Goal: Task Accomplishment & Management: Manage account settings

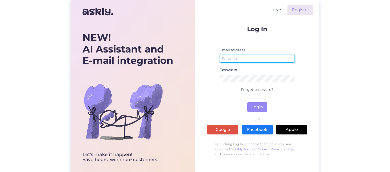
click at [246, 57] on input "email" at bounding box center [257, 59] width 75 height 8
type input "[EMAIL_ADDRESS][DOMAIN_NAME]"
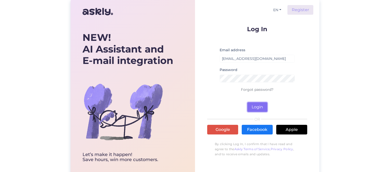
click at [257, 107] on button "Login" at bounding box center [257, 107] width 20 height 10
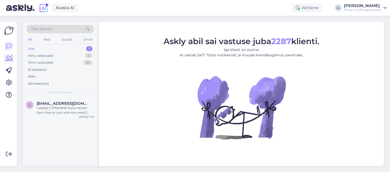
click at [9, 59] on icon at bounding box center [8, 58] width 7 height 6
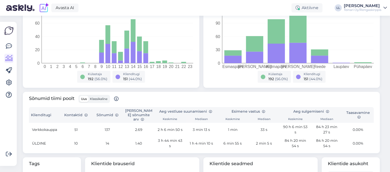
scroll to position [80, 0]
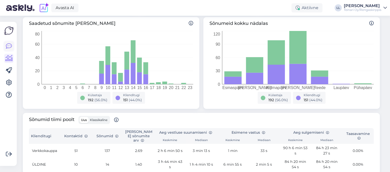
click at [12, 46] on link at bounding box center [8, 46] width 9 height 9
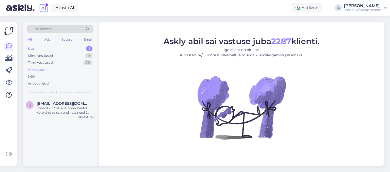
click at [36, 69] on div "AI Assistent" at bounding box center [37, 69] width 19 height 5
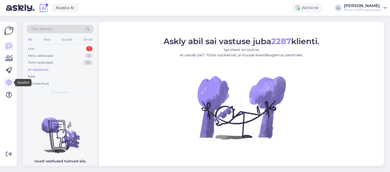
click at [8, 84] on icon at bounding box center [9, 83] width 6 height 6
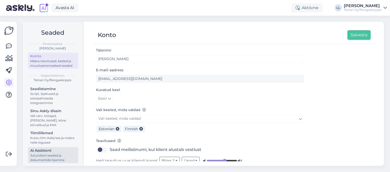
click at [49, 154] on div "Juturoboti seaded ja dokumentide lisamine" at bounding box center [53, 157] width 46 height 9
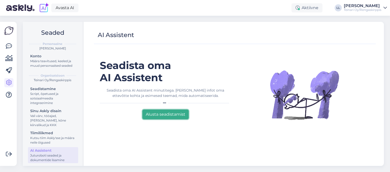
click at [162, 115] on button "Alusta seadistamist" at bounding box center [165, 115] width 46 height 10
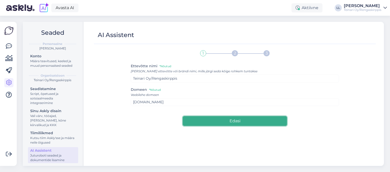
click at [222, 121] on button "Edasi" at bounding box center [235, 121] width 104 height 10
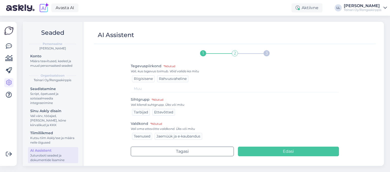
click at [145, 81] on div "Riigisisene" at bounding box center [143, 78] width 23 height 7
click at [136, 114] on span "Tarbijad" at bounding box center [141, 112] width 14 height 5
click at [162, 136] on span "Jaemüük ja e-kaubandus" at bounding box center [178, 136] width 44 height 5
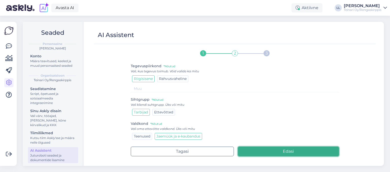
click at [273, 149] on button "Edasi" at bounding box center [288, 152] width 101 height 10
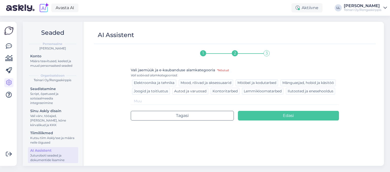
click at [187, 92] on span "Autod ja varuosad" at bounding box center [190, 91] width 32 height 5
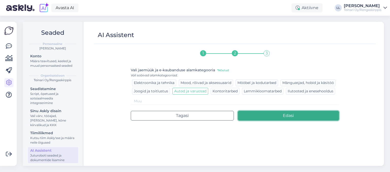
click at [275, 115] on button "Edasi" at bounding box center [288, 116] width 101 height 10
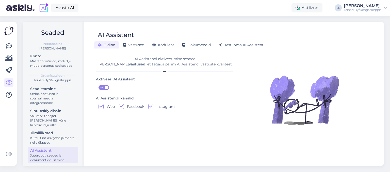
click at [159, 46] on span "Koduleht" at bounding box center [163, 45] width 22 height 5
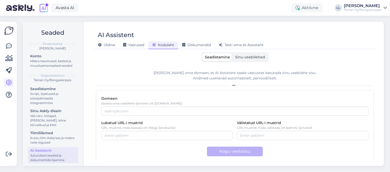
scroll to position [2, 0]
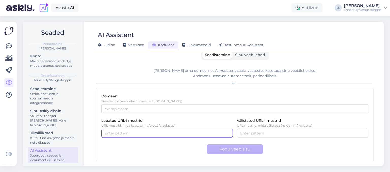
click at [106, 134] on input "Lubatud URL-i mustrid" at bounding box center [167, 134] width 125 height 6
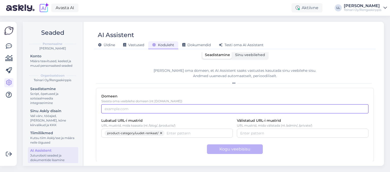
click at [117, 111] on input "Domeen" at bounding box center [234, 108] width 267 height 9
paste input "[URL][DOMAIN_NAME]"
type input "[URL][DOMAIN_NAME]"
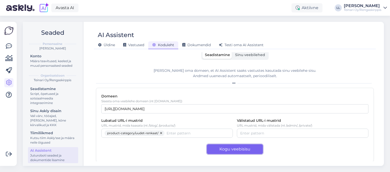
click at [219, 147] on button "Kogu veebisisu" at bounding box center [235, 149] width 56 height 10
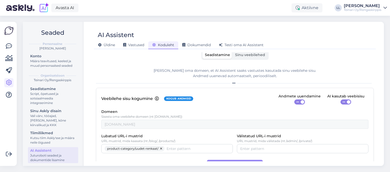
scroll to position [18, 0]
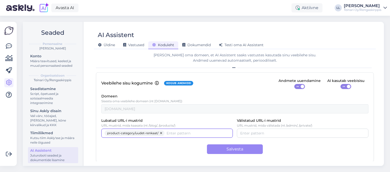
click at [180, 132] on input "Lubatud URL-i mustrid" at bounding box center [198, 134] width 63 height 6
type input "palvelut"
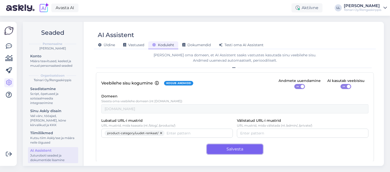
click at [225, 148] on button "Salvesta" at bounding box center [235, 149] width 56 height 10
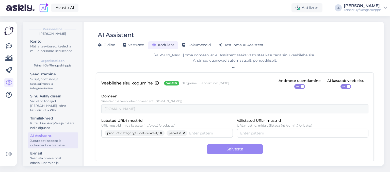
scroll to position [25, 0]
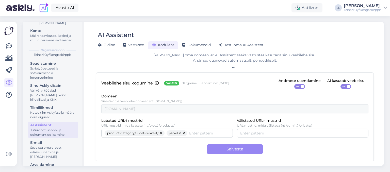
click at [50, 128] on div "Juturoboti seaded ja dokumentide lisamine" at bounding box center [53, 132] width 46 height 9
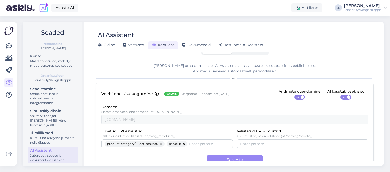
scroll to position [0, 0]
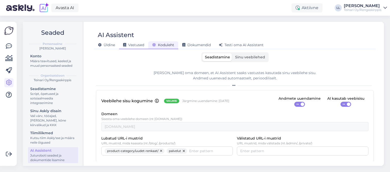
click at [135, 44] on span "Vastused" at bounding box center [133, 45] width 21 height 5
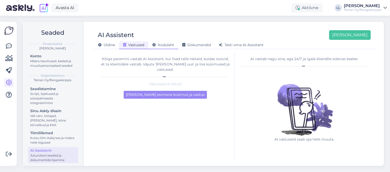
click at [160, 47] on span "Koduleht" at bounding box center [163, 45] width 22 height 5
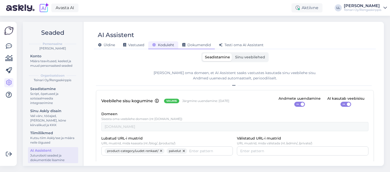
click at [205, 46] on span "Dokumendid" at bounding box center [196, 45] width 28 height 5
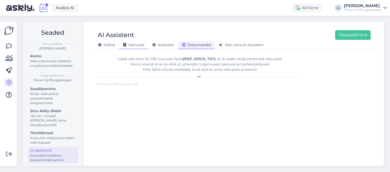
click at [137, 46] on span "Vastused" at bounding box center [133, 45] width 21 height 5
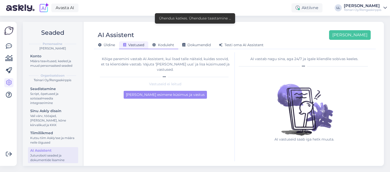
click at [160, 44] on span "Koduleht" at bounding box center [163, 45] width 22 height 5
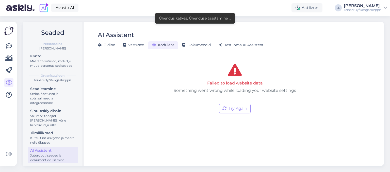
click at [138, 45] on span "Vastused" at bounding box center [133, 45] width 21 height 5
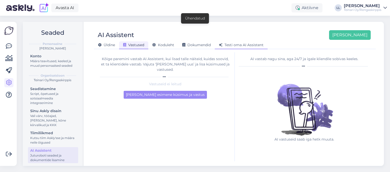
click at [251, 45] on span "Testi oma AI Assistent" at bounding box center [241, 45] width 45 height 5
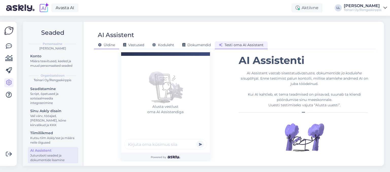
click at [107, 45] on span "Üldine" at bounding box center [106, 45] width 17 height 5
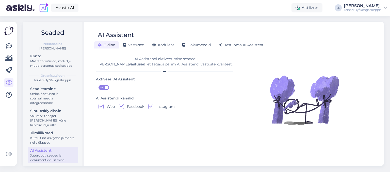
click at [158, 46] on span "Koduleht" at bounding box center [163, 45] width 22 height 5
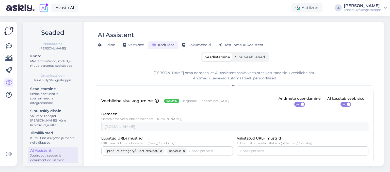
scroll to position [18, 0]
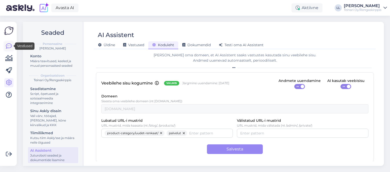
click at [7, 46] on icon at bounding box center [9, 46] width 6 height 6
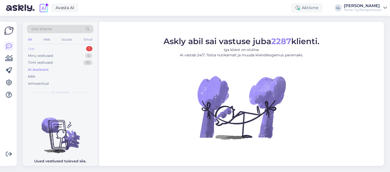
click at [40, 47] on div "Uus 1" at bounding box center [60, 48] width 67 height 7
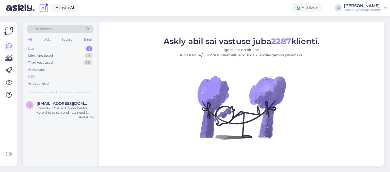
click at [33, 77] on div "Kõik" at bounding box center [31, 76] width 7 height 5
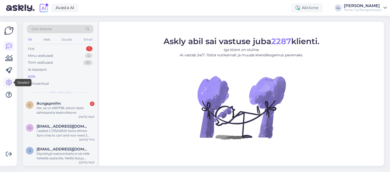
click at [10, 85] on icon at bounding box center [9, 83] width 6 height 6
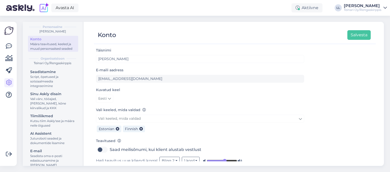
scroll to position [25, 0]
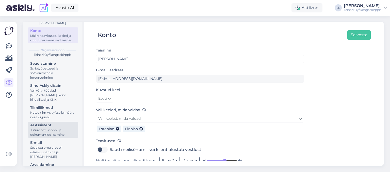
click at [45, 132] on div "Juturoboti seaded ja dokumentide lisamine" at bounding box center [53, 132] width 46 height 9
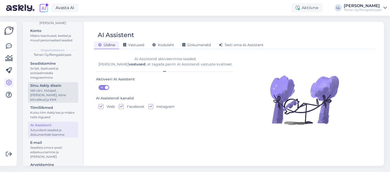
click at [53, 93] on div "Vali värv, tööajad, [PERSON_NAME], kõne kiirvalikud ja KKK" at bounding box center [53, 95] width 46 height 14
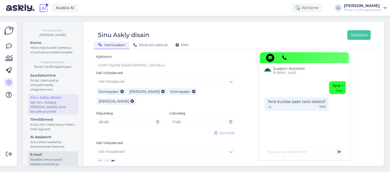
scroll to position [25, 0]
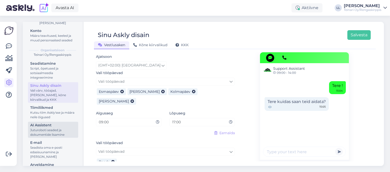
click at [57, 132] on div "Juturoboti seaded ja dokumentide lisamine" at bounding box center [53, 132] width 46 height 9
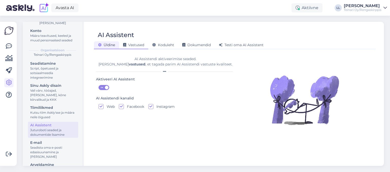
click at [133, 43] on span "Vastused" at bounding box center [133, 45] width 21 height 5
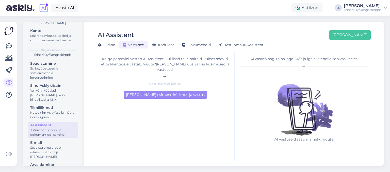
click at [170, 46] on span "Koduleht" at bounding box center [163, 45] width 22 height 5
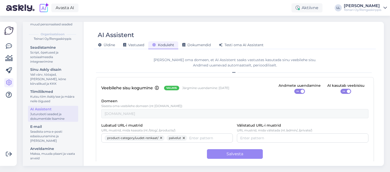
scroll to position [18, 0]
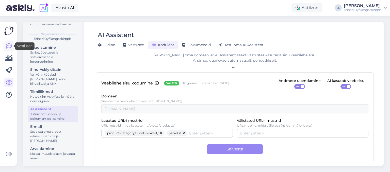
click at [9, 47] on icon at bounding box center [9, 46] width 6 height 6
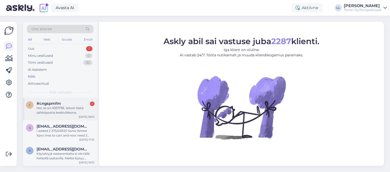
click at [62, 105] on div "#cngspmfm 1" at bounding box center [66, 103] width 58 height 5
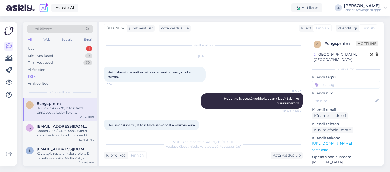
scroll to position [4, 0]
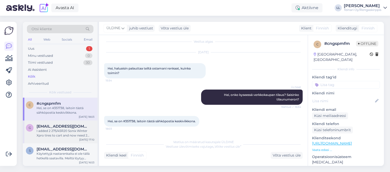
click at [58, 129] on div "I added 2 275/45R20 Sonix Winter Xpro tires to cart and now need 2 more 255/45/…" at bounding box center [66, 133] width 58 height 9
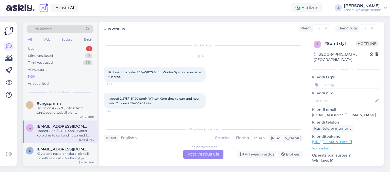
scroll to position [0, 0]
click at [13, 82] on link at bounding box center [8, 82] width 9 height 9
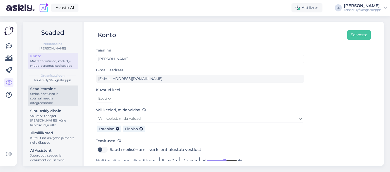
click at [58, 96] on div "Script, õpetused ja sotsiaalmeedia integreerimine" at bounding box center [53, 99] width 46 height 14
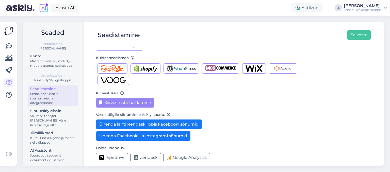
scroll to position [75, 0]
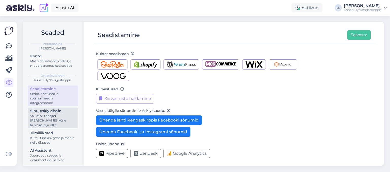
click at [55, 109] on div "Sinu Askly disain" at bounding box center [53, 110] width 46 height 5
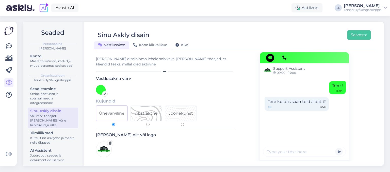
click at [142, 46] on span "Kõne kiirvalikud" at bounding box center [150, 45] width 34 height 5
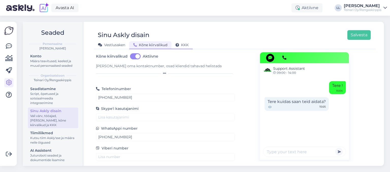
click at [177, 45] on icon at bounding box center [177, 45] width 4 height 4
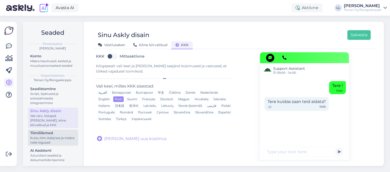
click at [59, 139] on div "Kutsu tiim Askly'sse ja määra neile õigused" at bounding box center [53, 140] width 46 height 9
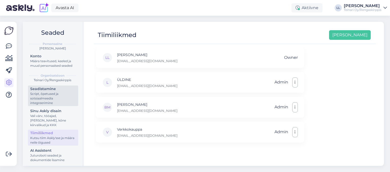
click at [51, 97] on div "Script, õpetused ja sotsiaalmeedia integreerimine" at bounding box center [53, 99] width 46 height 14
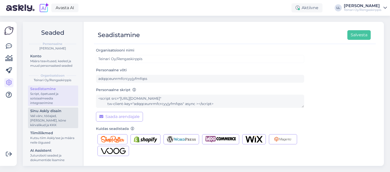
click at [47, 120] on div "Vali värv, tööajad, [PERSON_NAME], kõne kiirvalikud ja KKK" at bounding box center [53, 121] width 46 height 14
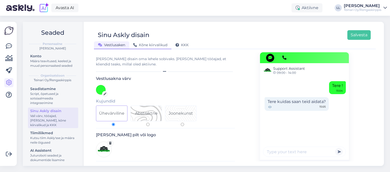
click at [149, 47] on div "Kõne kiirvalikud" at bounding box center [150, 45] width 42 height 8
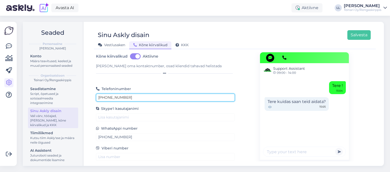
click at [129, 97] on input "[PHONE_NUMBER]" at bounding box center [165, 98] width 139 height 8
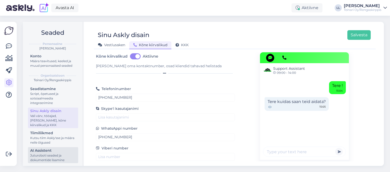
click at [46, 152] on div "AI Assistent" at bounding box center [53, 150] width 46 height 5
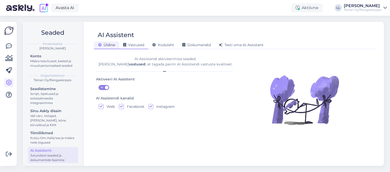
click at [142, 47] on div "Vastused" at bounding box center [133, 45] width 29 height 8
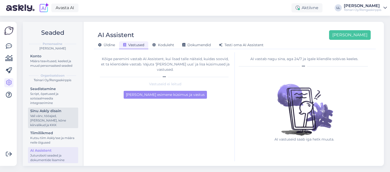
click at [56, 111] on div "Sinu Askly disain" at bounding box center [53, 110] width 46 height 5
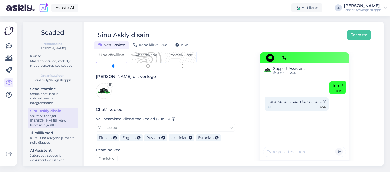
click at [151, 45] on span "Kõne kiirvalikud" at bounding box center [150, 45] width 34 height 5
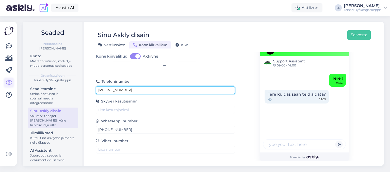
drag, startPoint x: 133, startPoint y: 92, endPoint x: 8, endPoint y: 79, distance: 126.3
click at [96, 86] on input "[PHONE_NUMBER]" at bounding box center [165, 90] width 139 height 8
drag, startPoint x: 133, startPoint y: 89, endPoint x: 71, endPoint y: 88, distance: 62.2
click at [96, 88] on input "[PHONE_NUMBER]" at bounding box center [165, 90] width 139 height 8
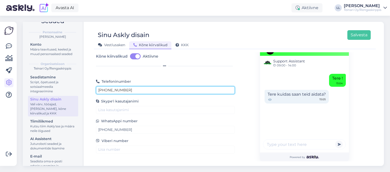
scroll to position [25, 0]
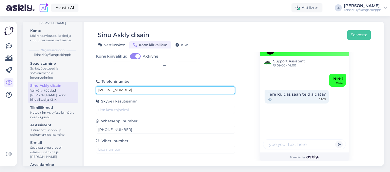
type input "[PHONE_NUMBER]"
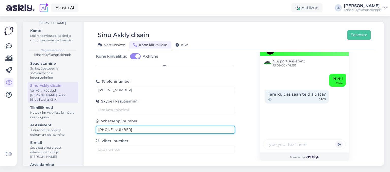
drag, startPoint x: 133, startPoint y: 129, endPoint x: 72, endPoint y: 118, distance: 62.5
click at [96, 126] on input "[PHONE_NUMBER]" at bounding box center [165, 130] width 139 height 8
paste input "5134443"
type input "[PHONE_NUMBER]"
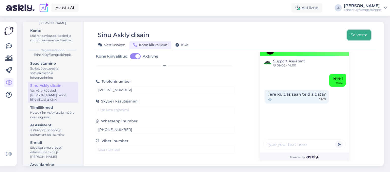
click at [353, 38] on button "Salvesta" at bounding box center [358, 35] width 23 height 10
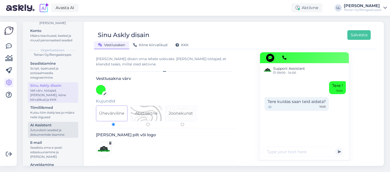
click at [50, 126] on div "AI Assistent" at bounding box center [53, 125] width 46 height 5
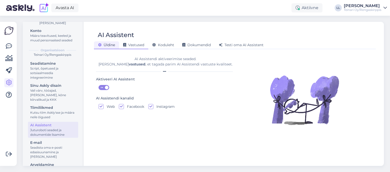
click at [136, 42] on div "Vastused" at bounding box center [133, 45] width 29 height 8
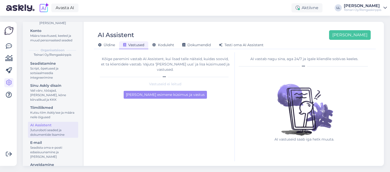
click at [165, 94] on div "Kõige paremini vastab AI Assistent, kui lisad talle näiteid, kuidas soovid, et …" at bounding box center [165, 106] width 139 height 109
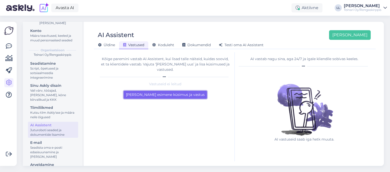
click at [165, 91] on button "[PERSON_NAME] esimene küsimus ja vastus" at bounding box center [165, 95] width 83 height 8
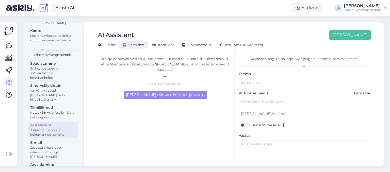
click at [253, 76] on div "Teema" at bounding box center [304, 79] width 131 height 16
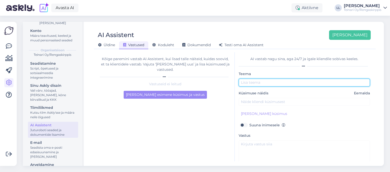
click at [253, 79] on input "text" at bounding box center [304, 83] width 131 height 8
click at [255, 81] on input "text" at bounding box center [304, 83] width 131 height 8
click at [249, 84] on input "text" at bounding box center [304, 83] width 131 height 8
type input "Löytyykä uusia kesärenkaita?"
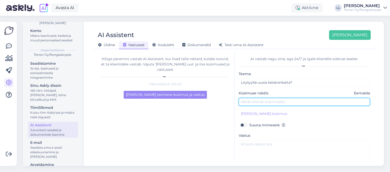
click at [246, 103] on input "text" at bounding box center [304, 102] width 131 height 8
type input "Tarvitsen 4 kpl käytetty"
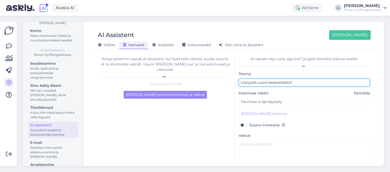
drag, startPoint x: 296, startPoint y: 82, endPoint x: 257, endPoint y: 84, distance: 38.9
click at [257, 84] on input "Löytyykä uusia kesärenkaita?" at bounding box center [304, 83] width 131 height 8
type input "Löytyykä uusia renkaita?"
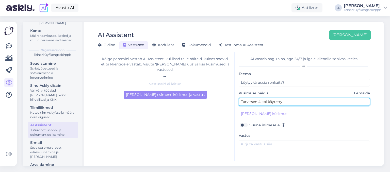
click at [262, 98] on input "Tarvitsen 4 kpl käytetty" at bounding box center [304, 102] width 131 height 8
drag, startPoint x: 285, startPoint y: 103, endPoint x: 268, endPoint y: 104, distance: 17.6
click at [268, 104] on input "Tarvitsen 4 kpl käytetty" at bounding box center [304, 102] width 131 height 8
type input "Tarvitsen 4 kpl renkaita 205/55r16"
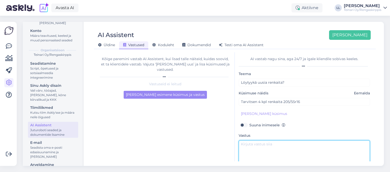
click at [273, 144] on textarea at bounding box center [304, 152] width 131 height 24
type textarea "Hei! :) Etsitekkö"
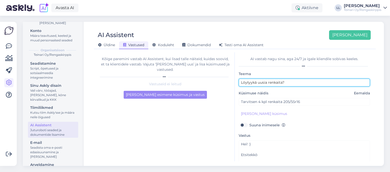
click at [262, 83] on input "Löytyykä uusia renkaita?" at bounding box center [304, 83] width 131 height 8
drag, startPoint x: 267, startPoint y: 83, endPoint x: 257, endPoint y: 84, distance: 9.4
click at [257, 84] on input "Löytyykä uusia renkaita?" at bounding box center [304, 83] width 131 height 8
type input "Löytyykä renkaita?"
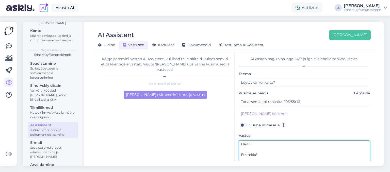
click at [268, 156] on textarea "Hei! :) Etsitekkö" at bounding box center [304, 152] width 131 height 24
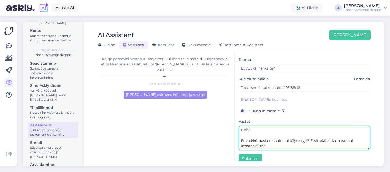
scroll to position [20, 0]
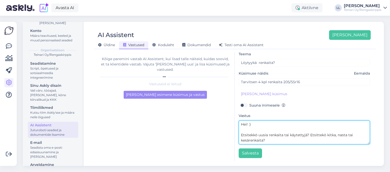
click at [255, 131] on textarea "Hei! :) Etsitekkö uusia renkaita tai käytettyjä? Etsittekö kitka, nasta tai kes…" at bounding box center [304, 133] width 131 height 24
click at [266, 141] on textarea "Hei! :) Kiitos viestistäsi. Etsitekkö uusia renkaita tai käytettyjä? Etsittekö …" at bounding box center [304, 133] width 131 height 24
type textarea "Hei! :) Kiitos viestistäsi. Etsitekkö uusia renkaita tai käytettyjä? Etsittekö …"
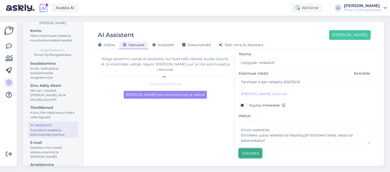
click at [255, 152] on button "Salvesta" at bounding box center [250, 154] width 23 height 10
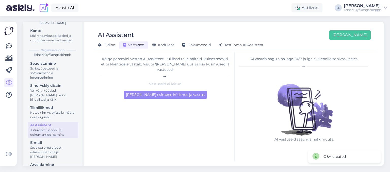
scroll to position [0, 0]
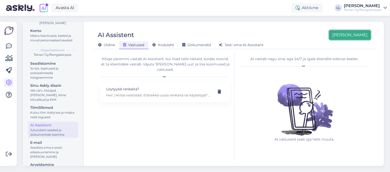
click at [352, 35] on button "[PERSON_NAME]" at bounding box center [350, 35] width 42 height 10
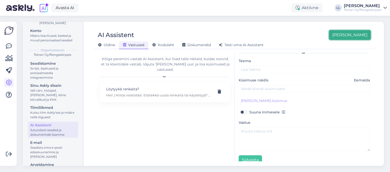
scroll to position [20, 0]
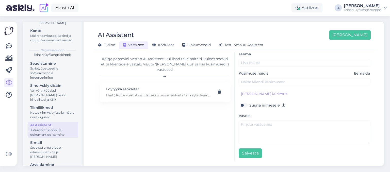
click at [263, 67] on div "Teema Küsimuse näidis Eemalda [PERSON_NAME] kliendi küsimus Suuna inimesele Vas…" at bounding box center [304, 104] width 131 height 107
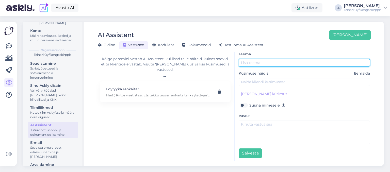
click at [263, 62] on input "text" at bounding box center [304, 63] width 131 height 8
type input "Ostatteko käytettyjä renkaita?"
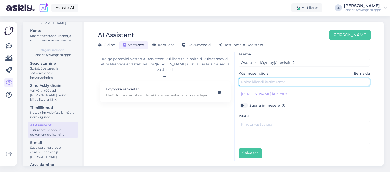
click at [257, 83] on input "text" at bounding box center [304, 82] width 131 height 8
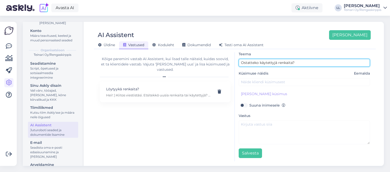
click at [265, 63] on input "Ostatteko käytettyjä renkaita?" at bounding box center [304, 63] width 131 height 8
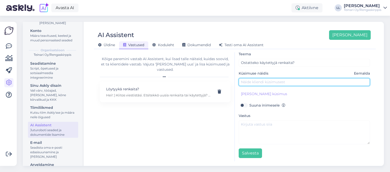
click at [259, 79] on input "text" at bounding box center [304, 82] width 131 height 8
type input "Moro, osatatko käytettyjä renkaita?"
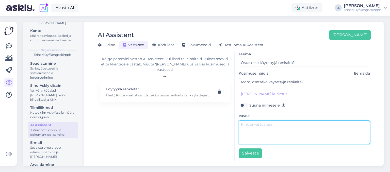
click at [262, 127] on textarea at bounding box center [304, 133] width 131 height 24
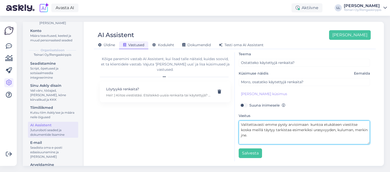
scroll to position [32, 0]
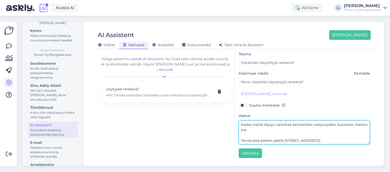
drag, startPoint x: 241, startPoint y: 124, endPoint x: 298, endPoint y: 154, distance: 64.0
click at [298, 144] on textarea "Hei! Kyllä, osatmme renkaita. Jos ne ovat meille sopivia, voimme tehdä tarjouks…" at bounding box center [304, 133] width 131 height 24
type textarea "Hei! Kyllä, osatmme renkaita. Jos ne ovat meille sopivia, voimme tehdä tarjouks…"
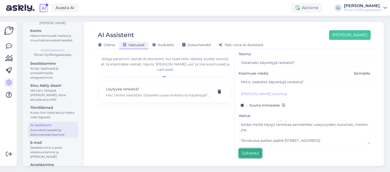
click at [246, 154] on button "Salvesta" at bounding box center [250, 154] width 23 height 10
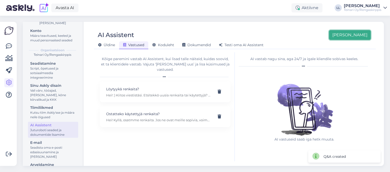
click at [355, 38] on button "[PERSON_NAME]" at bounding box center [350, 35] width 42 height 10
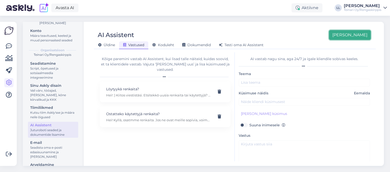
click at [355, 35] on button "[PERSON_NAME]" at bounding box center [350, 35] width 42 height 10
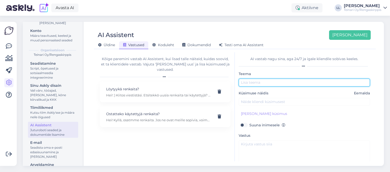
click at [264, 85] on input "text" at bounding box center [304, 83] width 131 height 8
type input "Ostatteko käytettyjä vanteita?"
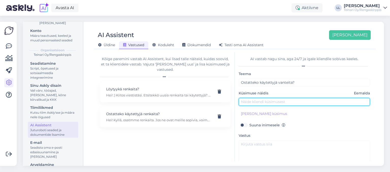
click at [277, 103] on input "text" at bounding box center [304, 102] width 131 height 8
type input "Moi. Ostatteko vanteita?"
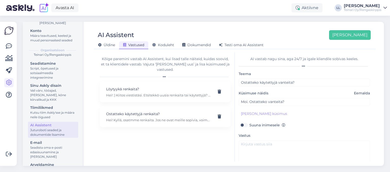
click at [270, 139] on div "Vastus" at bounding box center [304, 149] width 131 height 32
click at [266, 148] on textarea at bounding box center [304, 152] width 131 height 24
paste textarea "Hei! Kyllä, osatmme renkaita. Jos ne ovat meille sopivia, voimme tehdä tarjouks…"
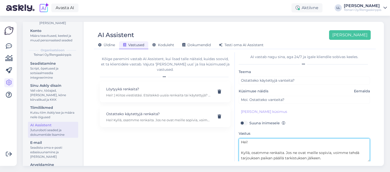
click at [284, 153] on textarea "Hei! Kyllä, osatmme renkaita. Jos ne ovat meille sopivia, voimme tehdä tarjouks…" at bounding box center [304, 150] width 131 height 24
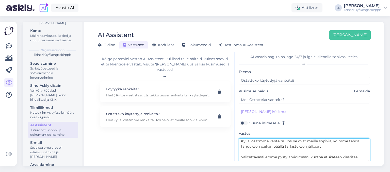
scroll to position [21, 0]
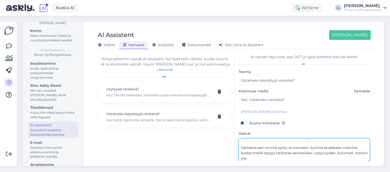
click at [281, 154] on textarea "Hei! Kyllä, osatmme vanteita. Jos ne ovat meille sopivia, voimme tehdä tarjouks…" at bounding box center [304, 150] width 131 height 24
click at [300, 154] on textarea "Hei! Kyllä, osatmme vanteita. Jos ne ovat meille sopivia, voimme tehdä tarjouks…" at bounding box center [304, 150] width 131 height 24
click at [309, 149] on textarea "Hei! Kyllä, osatmme vanteita. Jos ne ovat meille sopivia, voimme tehdä tarjouks…" at bounding box center [304, 150] width 131 height 24
click at [294, 156] on textarea "Hei! Kyllä, osatmme vanteita. Jos ne ovat meille sopivia, voimme tehdä tarjouks…" at bounding box center [304, 150] width 131 height 24
click at [281, 154] on textarea "Hei! Kyllä, osatmme vanteita. Jos ne ovat meille sopivia, voimme tehdä tarjouks…" at bounding box center [304, 150] width 131 height 24
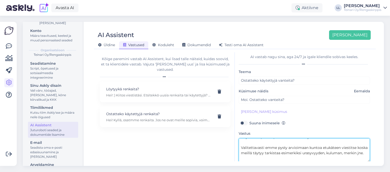
drag, startPoint x: 301, startPoint y: 153, endPoint x: 303, endPoint y: 158, distance: 6.1
click at [303, 158] on textarea "Hei! Kyllä, osatmme vanteita. Jos ne ovat meille sopivia, voimme tehdä tarjouks…" at bounding box center [304, 150] width 131 height 24
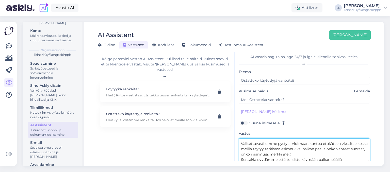
scroll to position [37, 0]
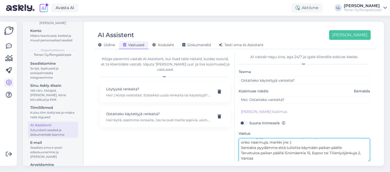
drag, startPoint x: 284, startPoint y: 153, endPoint x: 240, endPoint y: 154, distance: 44.2
click at [240, 154] on textarea "Hei! Kyllä, osatmme vanteita. Jos ne ovat meille sopivia, voimme tehdä tarjouks…" at bounding box center [304, 150] width 131 height 24
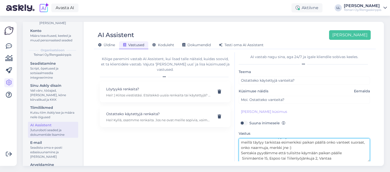
click at [334, 158] on textarea "Hei! Kyllä, osatmme vanteita. Jos ne ovat meille sopivia, voimme tehdä tarjouks…" at bounding box center [304, 150] width 131 height 24
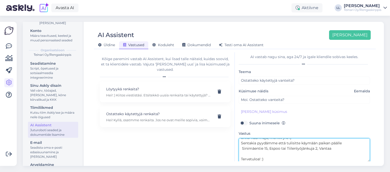
click at [241, 149] on textarea "Hei! Kyllä, osatmme vanteita. Jos ne ovat meille sopivia, voimme tehdä tarjouks…" at bounding box center [304, 150] width 131 height 24
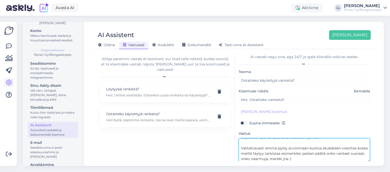
scroll to position [20, 0]
click at [270, 160] on textarea "Hei! Kyllä, osatmme vanteita. Jos ne ovat meille sopivia, voimme tehdä tarjouks…" at bounding box center [304, 150] width 131 height 24
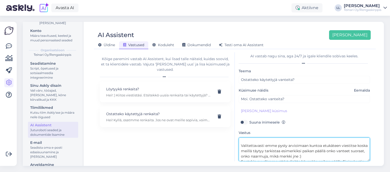
scroll to position [0, 0]
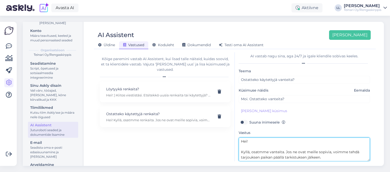
drag, startPoint x: 268, startPoint y: 157, endPoint x: 213, endPoint y: 125, distance: 64.1
click at [239, 138] on textarea "Hei! Kyllä, osatmme vanteita. Jos ne ovat meille sopivia, voimme tehdä tarjouks…" at bounding box center [304, 150] width 131 height 24
type textarea "Hei! Kyllä, osatmme vanteita. Jos ne ovat meille sopivia, voimme tehdä tarjouks…"
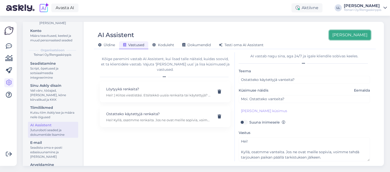
click at [363, 33] on button "[PERSON_NAME]" at bounding box center [350, 35] width 42 height 10
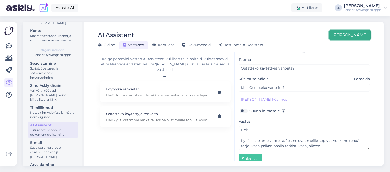
scroll to position [20, 0]
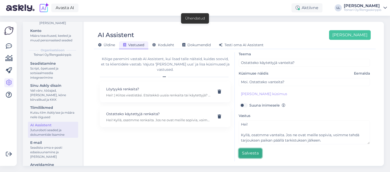
click at [251, 153] on button "Salvesta" at bounding box center [250, 154] width 23 height 10
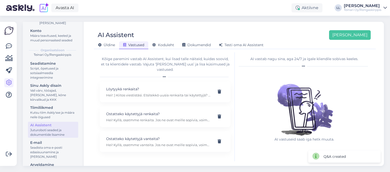
scroll to position [0, 0]
click at [352, 37] on button "[PERSON_NAME]" at bounding box center [350, 35] width 42 height 10
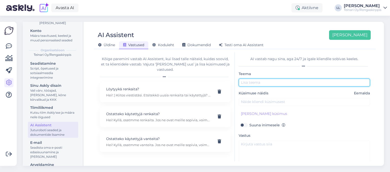
click at [256, 82] on input "text" at bounding box center [304, 83] width 131 height 8
type input "Ajanvaraus"
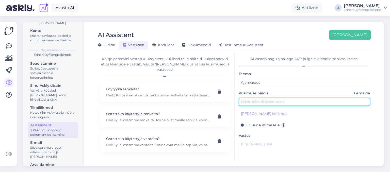
click at [263, 105] on input "text" at bounding box center [304, 102] width 131 height 8
type input "Hei. Haluaisin tulla vaihtamaan renkaat tänään Mankkaalle. Onko aikoja?"
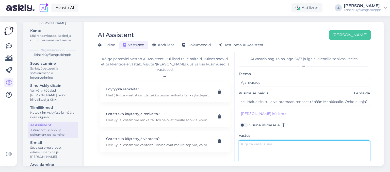
click at [278, 143] on textarea at bounding box center [304, 152] width 131 height 24
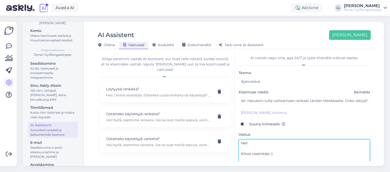
scroll to position [2, 0]
click at [259, 160] on textarea "Hei! Kiitos viestistäsi :)" at bounding box center [304, 150] width 131 height 24
click at [246, 159] on textarea "Hei! Kiitos viestistäsi :)" at bounding box center [304, 150] width 131 height 24
click at [246, 158] on textarea "Hei! Kiitos viestistäsi :)" at bounding box center [304, 150] width 131 height 24
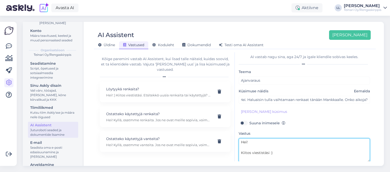
click at [245, 158] on textarea "Hei! Kiitos viestistäsi :)" at bounding box center [304, 150] width 131 height 24
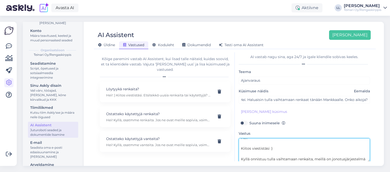
scroll to position [9, 0]
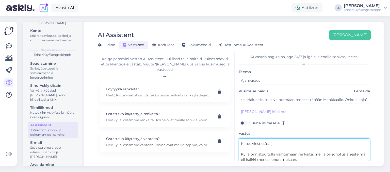
click at [312, 155] on textarea "Hei! Kiitos viestistäsi :) Kyllä onnistuu tulla vaihtamaan renkaita, meillä on …" at bounding box center [304, 150] width 131 height 24
click at [337, 160] on textarea "Hei! Kiitos viestistäsi :) Kyllä onnistuu tulla vaihtamaan renkaita samana päiv…" at bounding box center [304, 150] width 131 height 24
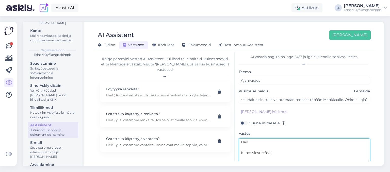
click at [275, 152] on textarea "Hei! Kiitos viestistäsi :) Kyllä onnistuu tulla vaihtamaan renkaita samana päiv…" at bounding box center [304, 150] width 131 height 24
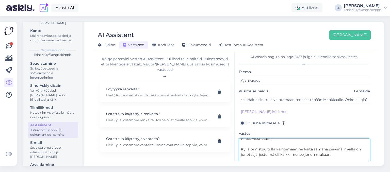
scroll to position [21, 0]
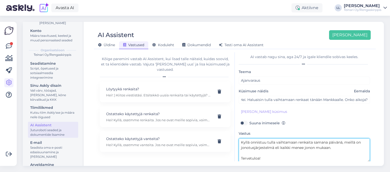
type textarea "Hei! Kiitos viestistäsi :) Kyllä onnistuu tulla vaihtamaan renkaita samana päiv…"
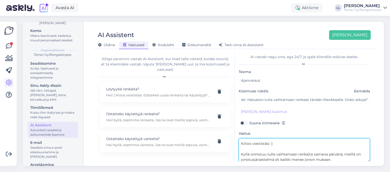
scroll to position [0, 0]
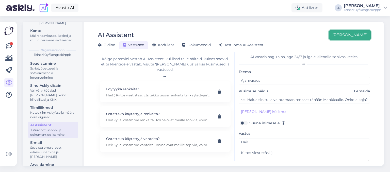
click at [363, 38] on button "[PERSON_NAME]" at bounding box center [350, 35] width 42 height 10
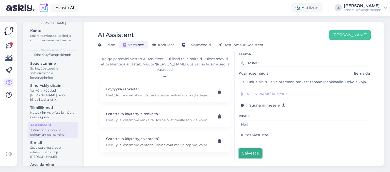
click at [248, 151] on button "Salvesta" at bounding box center [250, 154] width 23 height 10
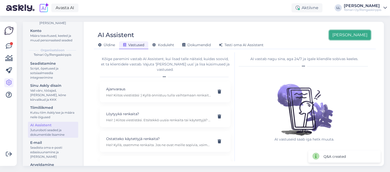
click at [362, 38] on button "[PERSON_NAME]" at bounding box center [350, 35] width 42 height 10
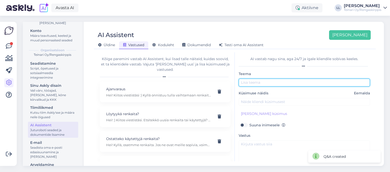
click at [264, 83] on input "text" at bounding box center [304, 83] width 131 height 8
click at [268, 82] on input "text" at bounding box center [304, 83] width 131 height 8
click at [264, 79] on input "text" at bounding box center [304, 83] width 131 height 8
type input "Ajanvaraus"
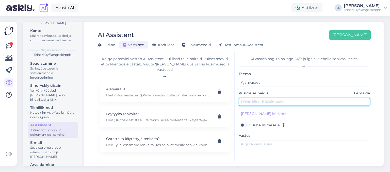
click at [264, 103] on input "text" at bounding box center [304, 102] width 131 height 8
type input "Moikka. Haluaisin varata ajan"
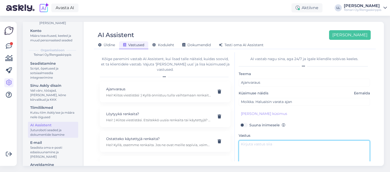
click at [276, 147] on textarea at bounding box center [304, 152] width 131 height 24
type textarea "H"
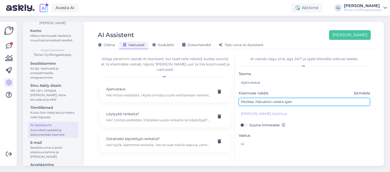
click at [297, 102] on input "Moikka. Haluaisin varata ajan" at bounding box center [304, 102] width 131 height 8
type input "Moikka. Haluaisin varata ajan?"
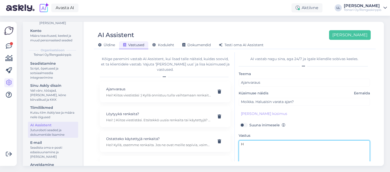
click at [250, 142] on textarea "H" at bounding box center [304, 152] width 131 height 24
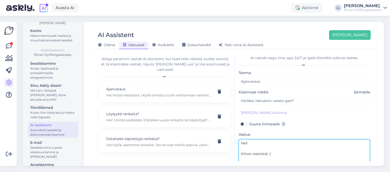
scroll to position [2, 0]
click at [266, 149] on textarea "Hei! Kiitos viestistäi :) Oletteko hotelliasiakas? Jos olette" at bounding box center [304, 150] width 131 height 24
click at [305, 158] on textarea "Hei! Kiitos viestistäsi :) Oletteko hotelliasiakas? Jos olette" at bounding box center [304, 150] width 131 height 24
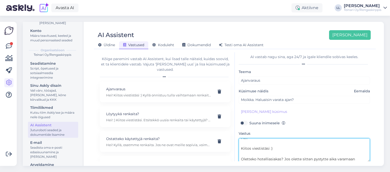
scroll to position [9, 0]
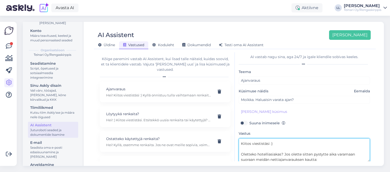
paste textarea "[URL][DOMAIN_NAME]"
click at [318, 154] on textarea "Hei! Kiitos viestistäsi :) Oletteko hotelliasiakas? Jos olette sitten pystytte …" at bounding box center [304, 150] width 131 height 24
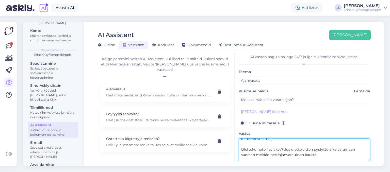
scroll to position [21, 0]
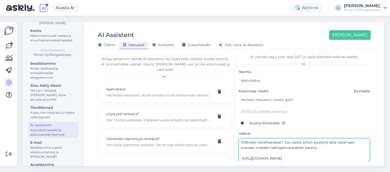
drag, startPoint x: 286, startPoint y: 141, endPoint x: 233, endPoint y: 142, distance: 52.6
click at [239, 142] on textarea "Hei! Kiitos viestistäsi :) Oletteko hotelliasiakas? Jos olette sitten pystytte …" at bounding box center [304, 150] width 131 height 24
click at [257, 143] on textarea "Hei! Kiitos viestistäsi :) Jos olette sitten pystytte aika varamaan suoraan mei…" at bounding box center [304, 150] width 131 height 24
click at [290, 149] on textarea "Hei! Kiitos viestistäsi :) Jos olette hotelliakas sitten pystytte aika varamaan…" at bounding box center [304, 150] width 131 height 24
click at [312, 145] on textarea "Hei! Kiitos viestistäsi :) Jos olette hotelliakas sitten pystytte aika varamaan…" at bounding box center [304, 150] width 131 height 24
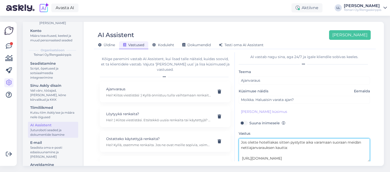
click at [303, 158] on textarea "Hei! Kiitos viestistäsi :) Jos olette hotelliakas sitten pystytte aika varamaan…" at bounding box center [304, 150] width 131 height 24
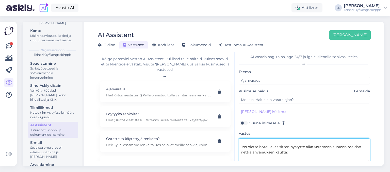
scroll to position [10, 0]
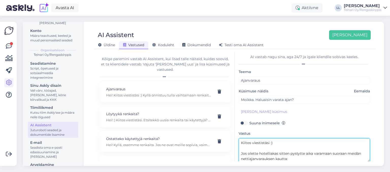
click at [267, 151] on textarea "Hei! Kiitos viestistäsi :) Jos olette hotelliakas sitten pystytte aika varamaan…" at bounding box center [304, 150] width 131 height 24
click at [273, 154] on textarea "Hei! Kiitos viestistäsi :) Jos olette hotelliakas sitten pystytte aika varamaan…" at bounding box center [304, 150] width 131 height 24
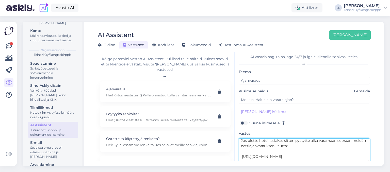
scroll to position [31, 0]
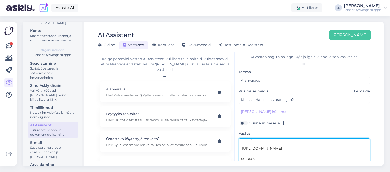
click at [270, 159] on textarea "Hei! Kiitos viestistäsi :) Jos olette hotelliasiakas sitten pystytte aika varam…" at bounding box center [304, 150] width 131 height 24
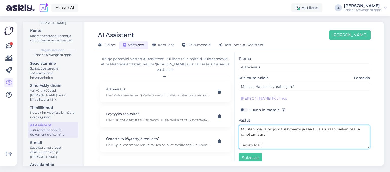
scroll to position [20, 0]
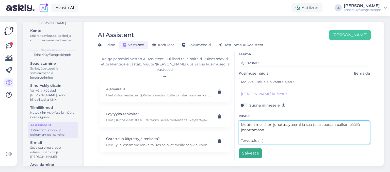
type textarea "Hei! Kiitos viestistäsi :) Jos olette hotelliasiakas sitten pystytte aika varam…"
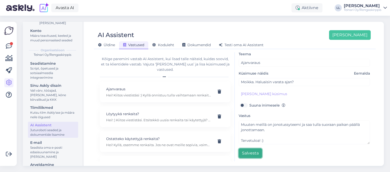
click at [251, 153] on button "Salvesta" at bounding box center [250, 154] width 23 height 10
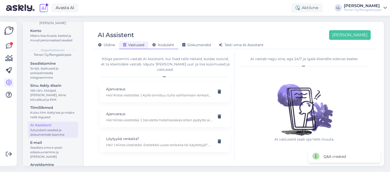
click at [165, 45] on span "Koduleht" at bounding box center [163, 45] width 22 height 5
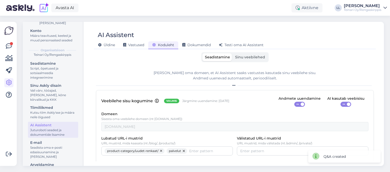
click at [244, 57] on span "Sinu veebilehed" at bounding box center [250, 57] width 30 height 5
click at [233, 53] on input "Sinu veebilehed" at bounding box center [233, 53] width 0 height 0
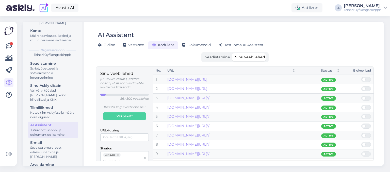
click at [135, 45] on span "Vastused" at bounding box center [133, 45] width 21 height 5
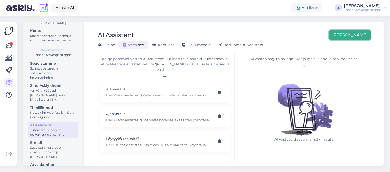
click at [355, 36] on button "[PERSON_NAME]" at bounding box center [350, 35] width 42 height 10
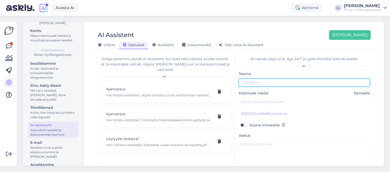
click at [267, 84] on input "text" at bounding box center [304, 83] width 131 height 8
type input "Paljonko [PERSON_NAME]?"
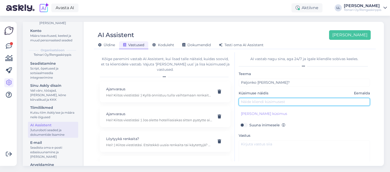
click at [262, 104] on input "text" at bounding box center [304, 102] width 131 height 8
type input "Moikka. Paljonko maksaa rengasvaihto?"
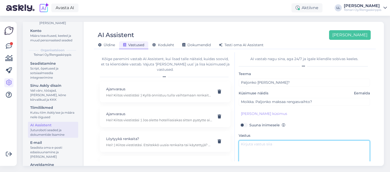
click at [258, 144] on textarea at bounding box center [304, 152] width 131 height 24
type textarea "Hei!"
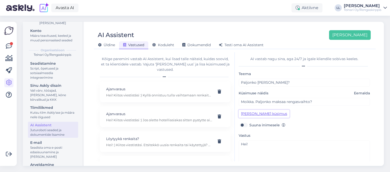
click at [264, 113] on button "[PERSON_NAME] küsimus" at bounding box center [264, 114] width 51 height 8
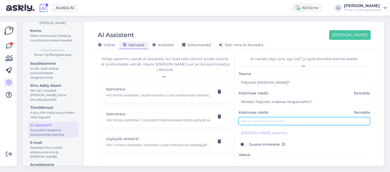
click at [257, 121] on input "text" at bounding box center [304, 121] width 131 height 8
type input "M"
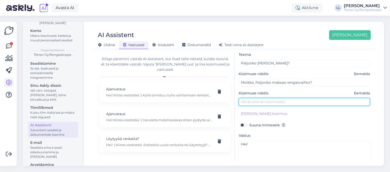
scroll to position [39, 0]
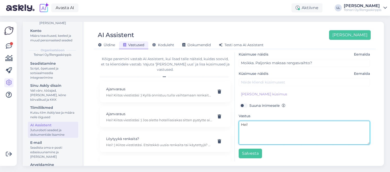
click at [249, 129] on textarea "Hei!" at bounding box center [304, 133] width 131 height 24
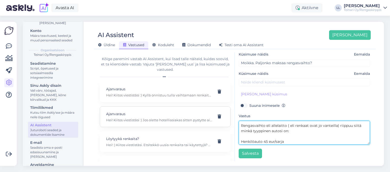
scroll to position [26, 0]
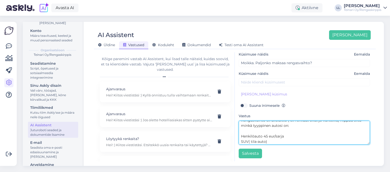
click at [263, 135] on textarea "Hei! Kiitos viestistäsi :) Rengasvaihto eli allelaitto ( eli renkaat ovat jo va…" at bounding box center [304, 133] width 131 height 24
click at [276, 143] on textarea "Hei! Kiitos viestistäsi :) Rengasvaihto eli allelaitto ( eli renkaat ovat jo va…" at bounding box center [304, 133] width 131 height 24
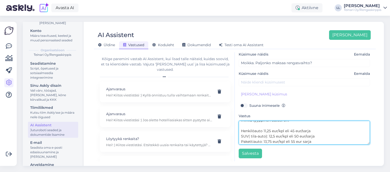
click at [306, 136] on textarea "Hei! Kiitos viestistäsi :) Rengasvaihto eli allelaitto ( eli renkaat ovat jo va…" at bounding box center [304, 133] width 131 height 24
click at [303, 130] on textarea "Hei! Kiitos viestistäsi :) Rengasvaihto eli allelaitto ( eli renkaat ovat jo va…" at bounding box center [304, 133] width 131 height 24
click at [315, 142] on textarea "Hei! Kiitos viestistäsi :) Rengasvaihto eli allelaitto ( eli renkaat ovat jo va…" at bounding box center [304, 133] width 131 height 24
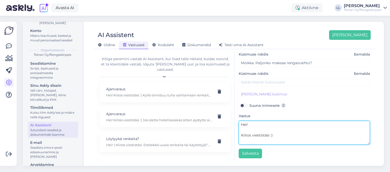
scroll to position [21, 0]
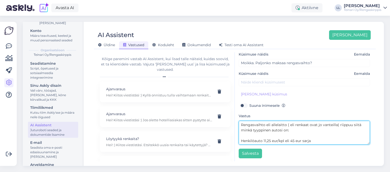
click at [298, 131] on textarea "Hei! Kiitos viestistäsi :) Rengasvaihto eli allelaitto ( eli renkaat ovat jo va…" at bounding box center [304, 133] width 131 height 24
click at [270, 125] on textarea "Hei! Kiitos viestistäsi :) Rengasvaihto eli allelaitto ( eli renkaat ovat jo va…" at bounding box center [304, 133] width 131 height 24
click at [351, 125] on textarea "Hei! Kiitos viestistäsi :) Rengasvaihto eli pelkkä allelaitto ( eli renkaat ova…" at bounding box center [304, 133] width 131 height 24
click at [312, 140] on textarea "Hei! Kiitos viestistäsi :) Rengasvaihto eli pelkkä allelaitto ( eli renkaat ova…" at bounding box center [304, 133] width 131 height 24
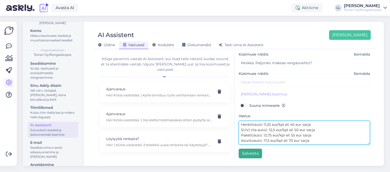
type textarea "Hei! Kiitos viestistäsi :) Rengasvaihto eli pelkkä allelaitto ( eli renkaat ova…"
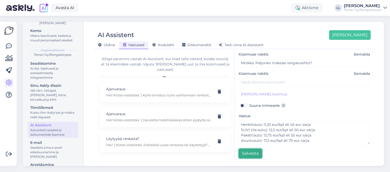
click at [247, 153] on button "Salvesta" at bounding box center [250, 154] width 23 height 10
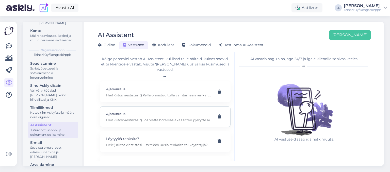
scroll to position [63, 0]
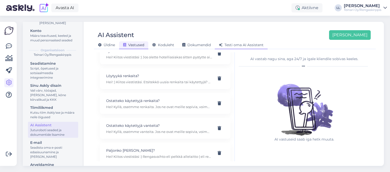
click at [231, 46] on span "Testi oma AI Assistent" at bounding box center [241, 45] width 45 height 5
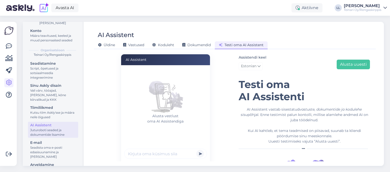
scroll to position [36, 0]
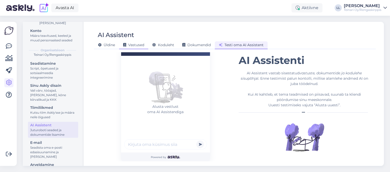
click at [134, 48] on div "Vastused" at bounding box center [133, 45] width 29 height 8
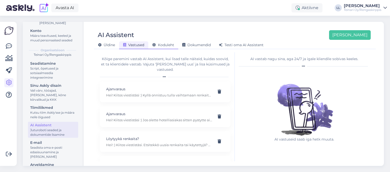
scroll to position [0, 0]
click at [357, 37] on button "[PERSON_NAME]" at bounding box center [350, 35] width 42 height 10
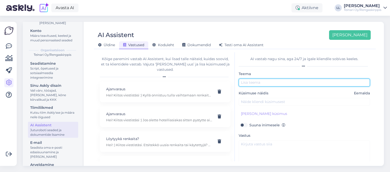
click at [265, 84] on input "text" at bounding box center [304, 83] width 131 height 8
click at [254, 84] on input "text" at bounding box center [304, 83] width 131 height 8
type input "Aukioloajat"
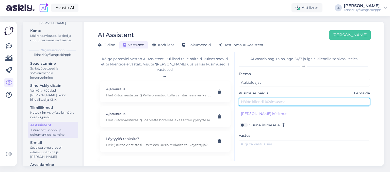
click at [250, 99] on input "text" at bounding box center [304, 102] width 131 height 8
type input "Hei! Monen asti olette auki?"
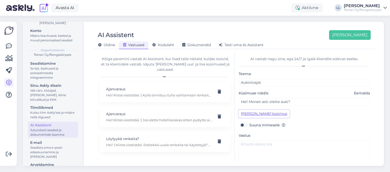
click at [248, 115] on button "[PERSON_NAME] küsimus" at bounding box center [264, 114] width 51 height 8
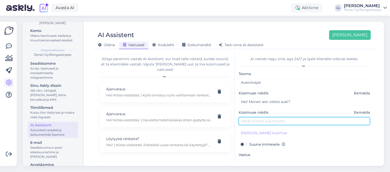
click at [258, 120] on input "text" at bounding box center [304, 121] width 131 height 8
click at [255, 121] on input "text" at bounding box center [304, 121] width 131 height 8
click at [254, 123] on input "text" at bounding box center [304, 121] width 131 height 8
type input "H"
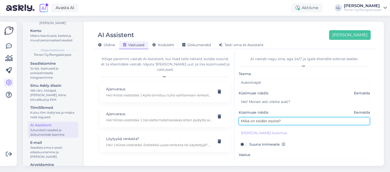
type input "Mikä on teidän osoite?"
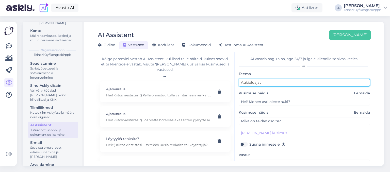
click at [268, 83] on input "Aukioloajat" at bounding box center [304, 83] width 131 height 8
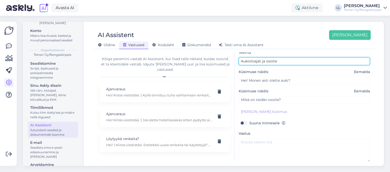
scroll to position [29, 0]
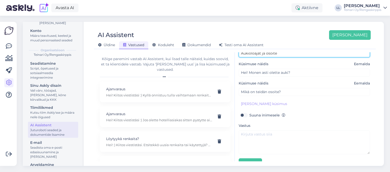
type input "Aukioloajat ja osoite"
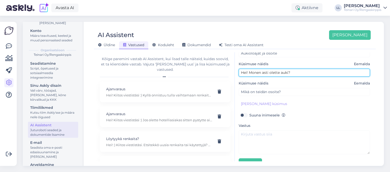
click at [293, 74] on input "Hei! Monen asti olette auki?" at bounding box center [304, 73] width 131 height 8
click at [293, 73] on input "Hei! Monen asti olette auki?" at bounding box center [304, 73] width 131 height 8
type input "Hei! Monen asti olette auki?"
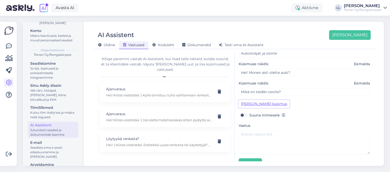
click at [263, 104] on button "[PERSON_NAME] küsimus" at bounding box center [264, 104] width 51 height 8
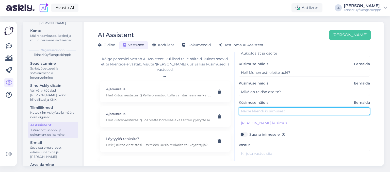
click at [260, 111] on input "text" at bounding box center [304, 111] width 131 height 8
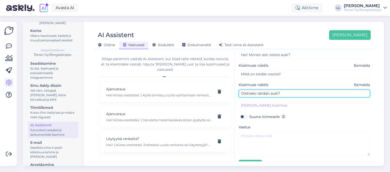
scroll to position [58, 0]
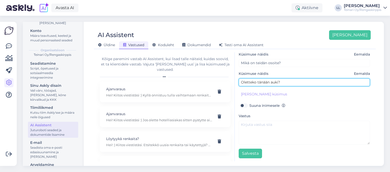
type input "Oletteko tänään auki?"
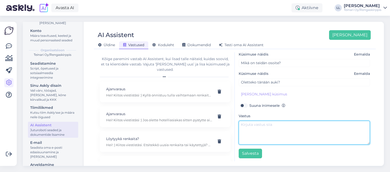
click at [261, 122] on textarea at bounding box center [304, 133] width 131 height 24
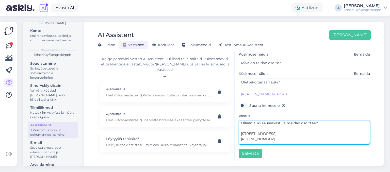
scroll to position [21, 0]
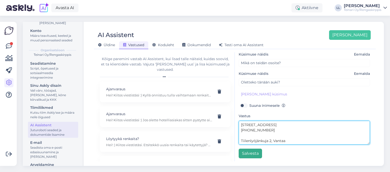
type textarea "Hei! :) Ollaan auki seuraavasti ja meidän osoitteet: [STREET_ADDRESS] [PHONE_NU…"
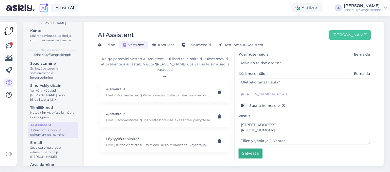
click at [251, 154] on button "Salvesta" at bounding box center [250, 154] width 23 height 10
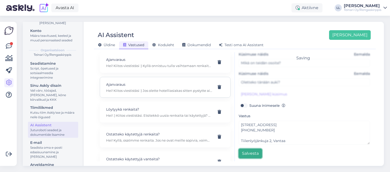
scroll to position [5, 0]
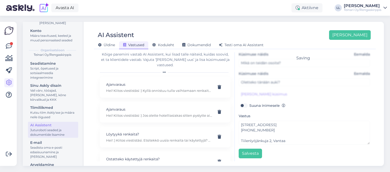
click at [9, 40] on div at bounding box center [9, 94] width 10 height 136
click at [10, 47] on icon at bounding box center [9, 46] width 6 height 6
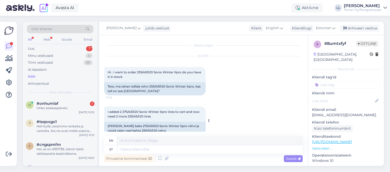
scroll to position [9, 0]
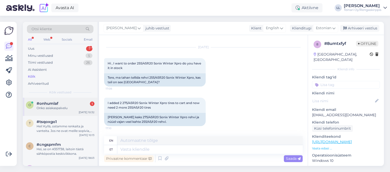
click at [67, 106] on div "#onhumlaf 1" at bounding box center [66, 103] width 58 height 5
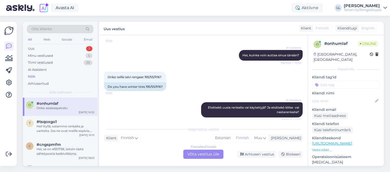
scroll to position [57, 0]
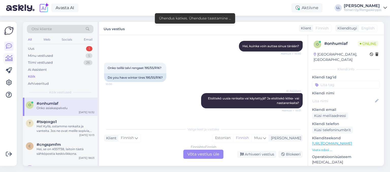
click at [9, 59] on icon at bounding box center [8, 58] width 7 height 6
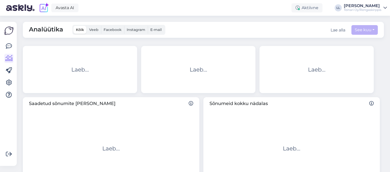
click at [272, 44] on div "Kokku vestlusi 0 Veeb 0 Facebook 0 Instagram 0 E-mail 0 Laeb... Uued vestlused …" at bounding box center [201, 69] width 361 height 51
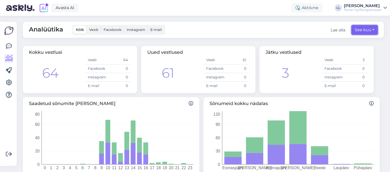
click at [357, 32] on button "See kuu" at bounding box center [364, 30] width 26 height 10
select select "9"
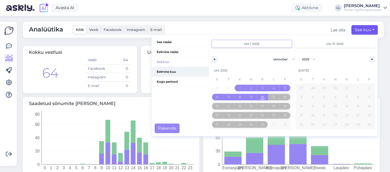
click at [168, 70] on span "Eelmine kuu" at bounding box center [180, 72] width 57 height 10
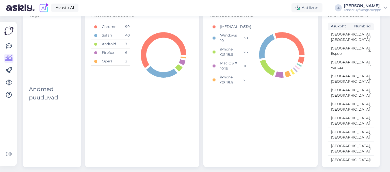
scroll to position [221, 0]
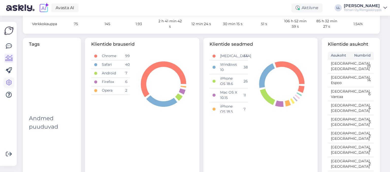
click at [8, 81] on icon at bounding box center [9, 83] width 6 height 6
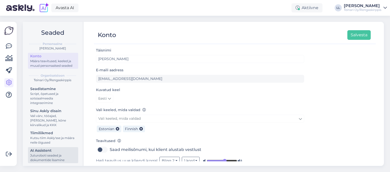
click at [48, 150] on div "AI Assistent" at bounding box center [53, 150] width 46 height 5
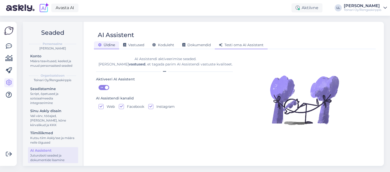
click at [240, 44] on span "Testi oma AI Assistent" at bounding box center [241, 45] width 45 height 5
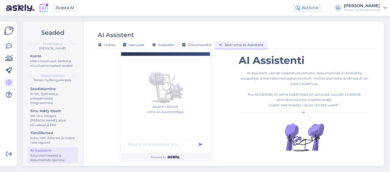
click at [141, 140] on input "text" at bounding box center [165, 144] width 83 height 10
type input "Moikka. Oletteko tänään auki ja monen asti olette?"
click at [196, 141] on button "submit" at bounding box center [200, 145] width 8 height 8
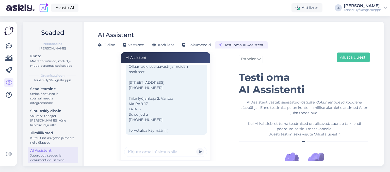
scroll to position [36, 0]
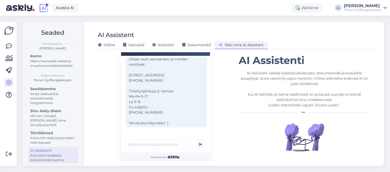
click at [165, 144] on input "text" at bounding box center [165, 144] width 83 height 10
type input "K"
type input "Ostatteko käytettyjä renkaita?"
click at [196, 141] on button "submit" at bounding box center [200, 145] width 8 height 8
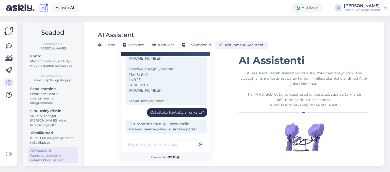
scroll to position [104, 0]
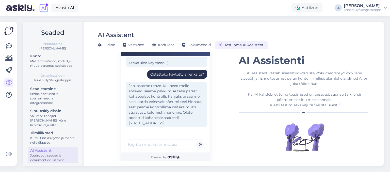
click at [157, 143] on input "text" at bounding box center [165, 144] width 83 height 10
type input "Vasta mulle soome keeles"
click at [196, 141] on button "submit" at bounding box center [200, 145] width 8 height 8
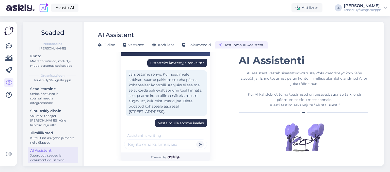
scroll to position [137, 0]
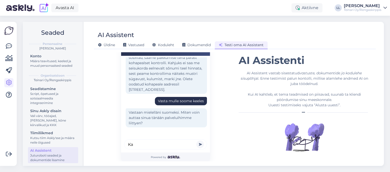
type input "K"
type input "O"
type input "Paljonko maksaa rengasvaihto?"
click at [196, 141] on button "submit" at bounding box center [200, 145] width 8 height 8
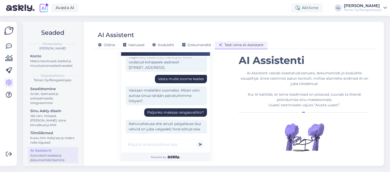
scroll to position [213, 0]
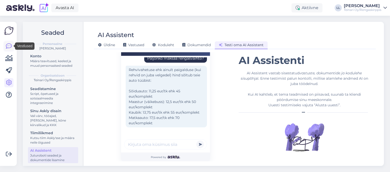
click at [9, 47] on icon at bounding box center [9, 46] width 6 height 6
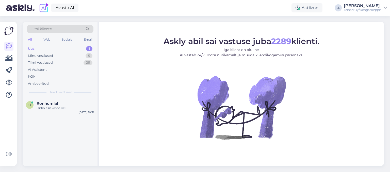
click at [56, 50] on div "Uus 1" at bounding box center [60, 48] width 67 height 7
click at [61, 106] on div "Onko asiakaspalvelu" at bounding box center [66, 108] width 58 height 5
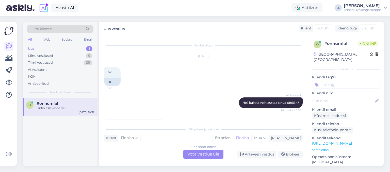
scroll to position [174, 0]
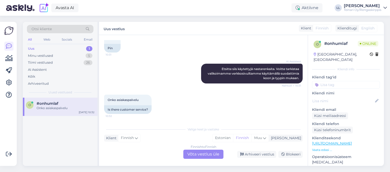
click at [187, 119] on div "Onko asiakaspalvelu 10:32 Is there customer service?" at bounding box center [203, 104] width 199 height 30
click at [48, 55] on div "Minu vestlused" at bounding box center [40, 55] width 25 height 5
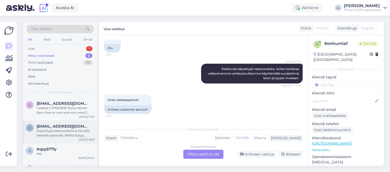
click at [57, 128] on span "[EMAIL_ADDRESS][DOMAIN_NAME]" at bounding box center [63, 126] width 53 height 5
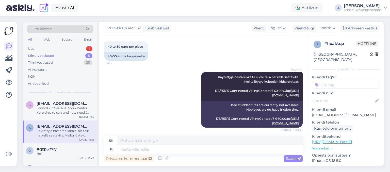
scroll to position [398, 0]
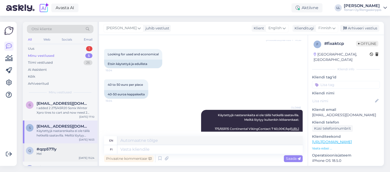
click at [60, 148] on div "#qzp577ly" at bounding box center [66, 149] width 58 height 5
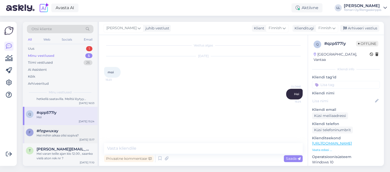
scroll to position [37, 0]
click at [57, 134] on div "Hei mihin aikaa olisi sopiva?" at bounding box center [66, 135] width 58 height 5
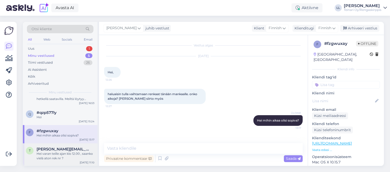
click at [52, 151] on span "[PERSON_NAME][EMAIL_ADDRESS][DOMAIN_NAME]" at bounding box center [63, 149] width 53 height 5
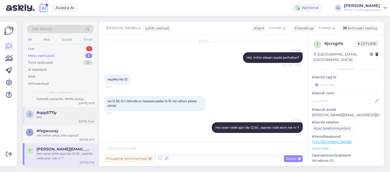
click at [53, 117] on div "Hei" at bounding box center [66, 117] width 58 height 5
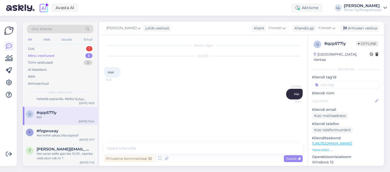
scroll to position [0, 0]
click at [38, 70] on div "AI Assistent" at bounding box center [37, 69] width 19 height 5
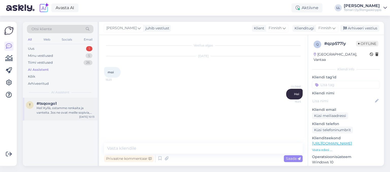
click at [61, 115] on div "Hei! Kyllä, ostamme renkaita ja vanteita. Jos ne ovat meille sopivia, voimme te…" at bounding box center [66, 110] width 58 height 9
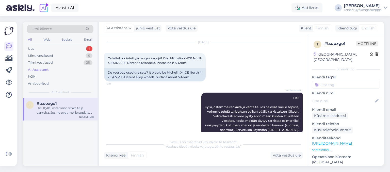
scroll to position [27, 0]
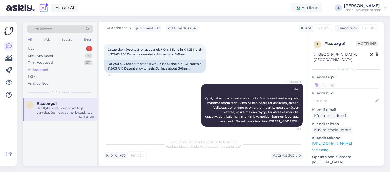
click at [60, 109] on div "Hei! Kyllä, ostamme renkaita ja vanteita. Jos ne ovat meille sopivia, voimme te…" at bounding box center [66, 110] width 58 height 9
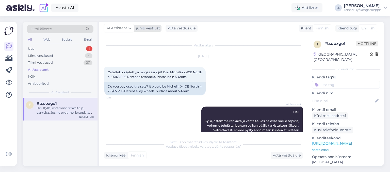
click at [121, 29] on span "AI Assistent" at bounding box center [116, 28] width 21 height 6
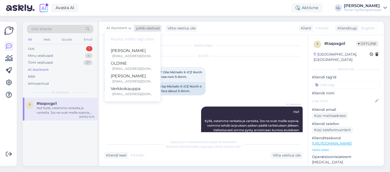
click at [121, 29] on span "AI Assistent" at bounding box center [116, 28] width 21 height 6
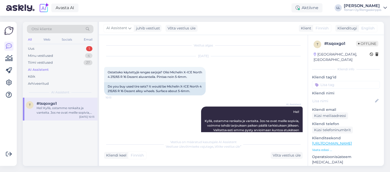
click at [156, 122] on div "AI Assistent Hei! Kyllä, ostamme renkaita ja vanteita. Jos ne ovat meille sopiv…" at bounding box center [203, 128] width 199 height 54
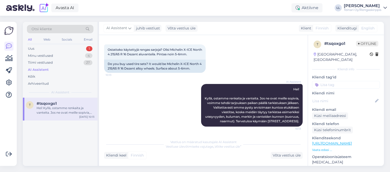
scroll to position [27, 0]
click at [54, 55] on div "Minu vestlused 4" at bounding box center [60, 55] width 67 height 7
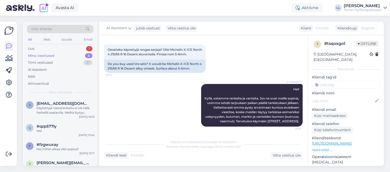
click at [37, 56] on div "Minu vestlused" at bounding box center [41, 55] width 26 height 5
click at [42, 69] on div "AI Assistent" at bounding box center [37, 69] width 19 height 5
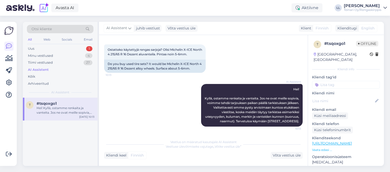
click at [133, 157] on span "Finnish" at bounding box center [137, 155] width 13 height 5
click at [124, 157] on div "Kliendi keel" at bounding box center [115, 155] width 22 height 5
click at [152, 117] on div "AI Assistent Hei! Kyllä, ostamme renkaita ja vanteita. Jos ne ovat meille sopiv…" at bounding box center [203, 105] width 199 height 54
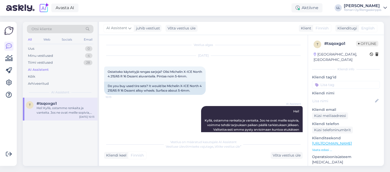
scroll to position [0, 0]
click at [8, 70] on icon at bounding box center [9, 71] width 6 height 6
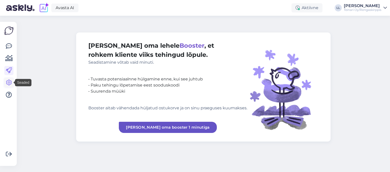
click at [9, 82] on icon at bounding box center [9, 83] width 6 height 6
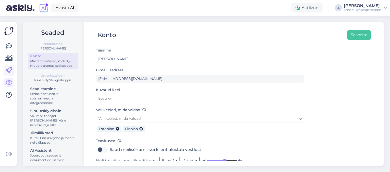
click at [12, 72] on icon at bounding box center [9, 71] width 6 height 6
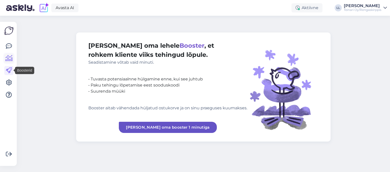
click at [8, 60] on icon at bounding box center [8, 58] width 7 height 6
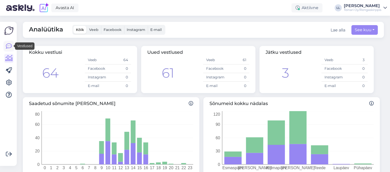
click at [10, 46] on icon at bounding box center [9, 46] width 6 height 6
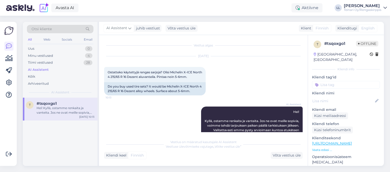
scroll to position [27, 0]
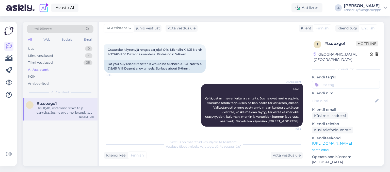
click at [148, 104] on div "AI Assistent Hei! Kyllä, ostamme renkaita ja vanteita. Jos ne ovat meille sopiv…" at bounding box center [203, 105] width 199 height 54
drag, startPoint x: 288, startPoint y: 77, endPoint x: 294, endPoint y: 76, distance: 6.2
click at [294, 80] on span "AI Assistent" at bounding box center [291, 82] width 19 height 4
click at [285, 78] on div "AI Assistent Hei! Kyllä, ostamme renkaita ja vanteita. Jos ne ovat meille sopiv…" at bounding box center [203, 105] width 199 height 54
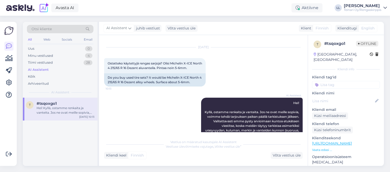
scroll to position [0, 0]
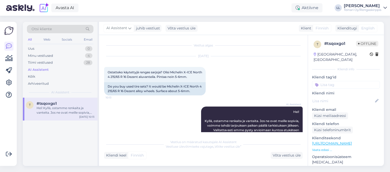
click at [319, 148] on p "Vaata edasi ..." at bounding box center [346, 150] width 68 height 5
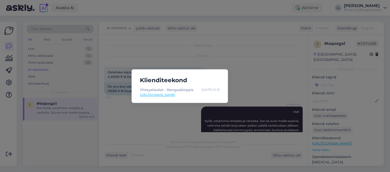
click at [248, 92] on div "Klienditeekond Yhteystiedot - Rengaskirppis Oct 10 10:13 https://rengaskirppis.…" at bounding box center [195, 86] width 390 height 172
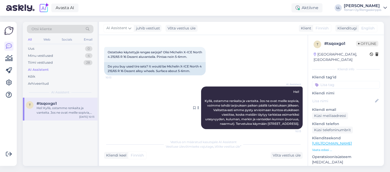
scroll to position [27, 0]
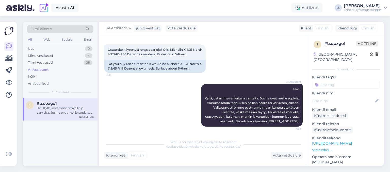
click at [62, 110] on div "Hei! Kyllä, ostamme renkaita ja vanteita. Jos ne ovat meille sopivia, voimme te…" at bounding box center [66, 110] width 58 height 9
click at [8, 81] on icon at bounding box center [9, 83] width 6 height 6
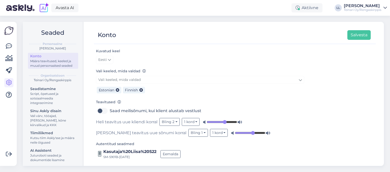
scroll to position [40, 0]
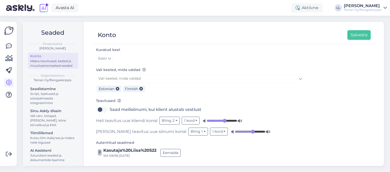
click at [46, 147] on div "Seadistamine Script, õpetused ja sotsiaalmeedia integreerimine Sinu Askly disai…" at bounding box center [53, 145] width 50 height 119
click at [44, 151] on div "AI Assistent" at bounding box center [53, 150] width 46 height 5
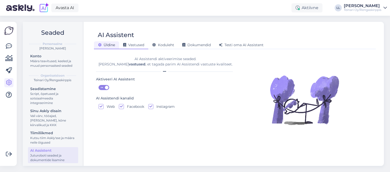
click at [137, 47] on div "Vastused" at bounding box center [133, 45] width 29 height 8
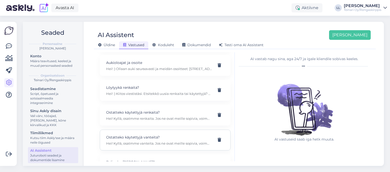
scroll to position [88, 0]
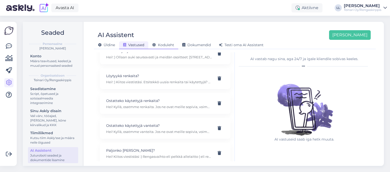
click at [159, 43] on span "Koduleht" at bounding box center [163, 45] width 22 height 5
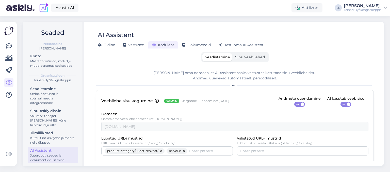
click at [236, 59] on span "Sinu veebilehed" at bounding box center [250, 57] width 30 height 5
click at [233, 53] on input "Sinu veebilehed" at bounding box center [233, 53] width 0 height 0
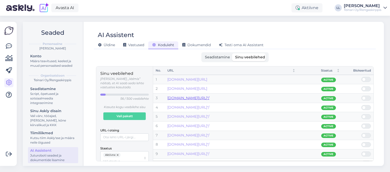
click at [209, 98] on link "[DOMAIN_NAME][URL]″/" at bounding box center [188, 98] width 42 height 5
click at [209, 127] on link "[DOMAIN_NAME][URL]″/" at bounding box center [188, 126] width 42 height 5
click at [107, 46] on span "Üldine" at bounding box center [106, 45] width 17 height 5
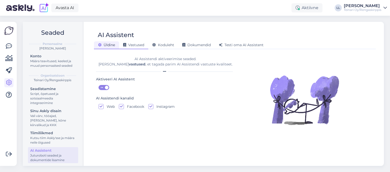
click at [139, 46] on span "Vastused" at bounding box center [133, 45] width 21 height 5
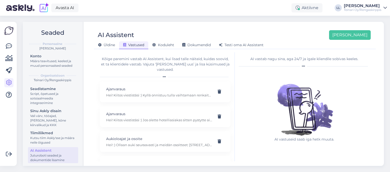
click at [58, 157] on div "Juturoboti seaded ja dokumentide lisamine" at bounding box center [53, 157] width 46 height 9
click at [354, 33] on button "[PERSON_NAME]" at bounding box center [350, 35] width 42 height 10
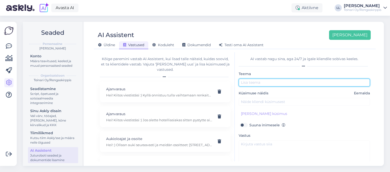
click at [280, 82] on input "text" at bounding box center [304, 83] width 131 height 8
type input "Uudet nastarenkaat 18""
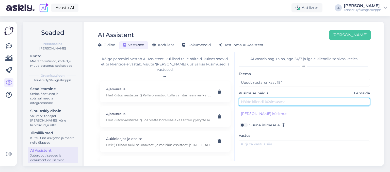
click at [283, 100] on input "text" at bounding box center [304, 102] width 131 height 8
type input "Moikka. Löytyykö teiltä uusi nastarenkaita 18"? 235/45R18?"
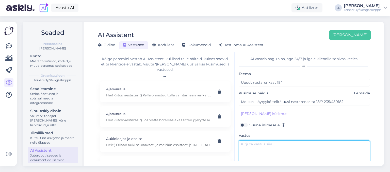
click at [262, 144] on textarea at bounding box center [304, 152] width 131 height 24
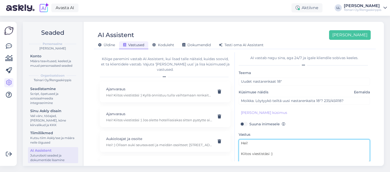
scroll to position [2, 0]
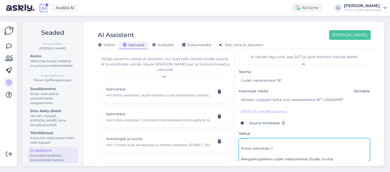
click at [309, 158] on textarea "Hei! Kiitos viestistäsi :) Rengaskirppiksen uudet nastarenkaat löydät sivulta:" at bounding box center [304, 150] width 131 height 24
click at [343, 158] on textarea "Hei! Kiitos viestistäsi :) Rengaskirppiksen uudet nastarenkaat 18" löydät sivul…" at bounding box center [304, 150] width 131 height 24
paste textarea "https://rengaskirppis.fi/product-category/uudet-renkaat/uudet-nastarenkaat/uude…"
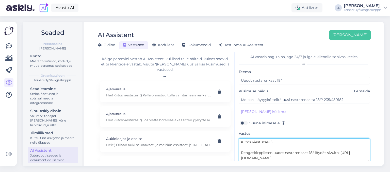
click at [280, 158] on textarea "Hei! Kiitos viestistäsi :) Rengaskirppiksen uudet nastarenkaat 18" löydät sivul…" at bounding box center [304, 150] width 131 height 24
click at [281, 159] on textarea "Hei! Kiitos viestistäsi :) Rengaskirppiksen uudet nastarenkaat 18" löydät sivul…" at bounding box center [304, 150] width 131 height 24
click at [317, 160] on textarea "Hei! Kiitos viestistäsi :) Rengaskirppiksen uudet nastarenkaat 18" löydät sivul…" at bounding box center [304, 150] width 131 height 24
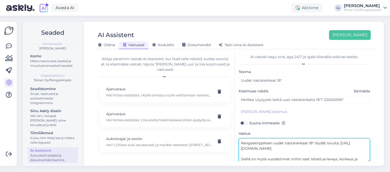
scroll to position [42, 0]
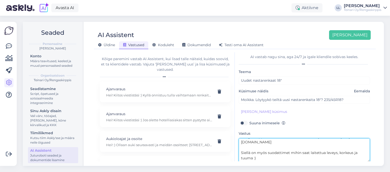
click at [325, 142] on textarea "Hei! Kiitos viestistäsi :) Rengaskirppiksen uudet nastarenkaat 18" löydät sivul…" at bounding box center [304, 150] width 131 height 24
click at [258, 156] on textarea "Hei! Kiitos viestistäsi :) Rengaskirppiksen uudet nastarenkaat 18" löydät sivul…" at bounding box center [304, 150] width 131 height 24
click at [255, 158] on textarea "Hei! Kiitos viestistäsi :) Rengaskirppiksen uudet nastarenkaat 18" löydät sivul…" at bounding box center [304, 150] width 131 height 24
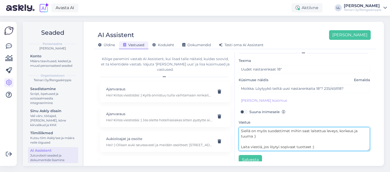
scroll to position [20, 0]
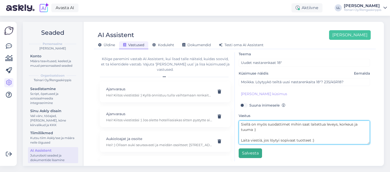
type textarea "Hei! Kiitos viestistäsi :) Rengaskirppiksen uudet nastarenkaat 18" löydät sivul…"
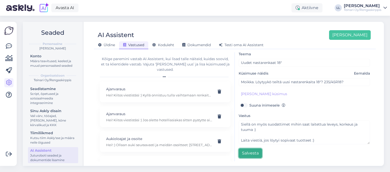
click at [251, 153] on button "Salvesta" at bounding box center [250, 154] width 23 height 10
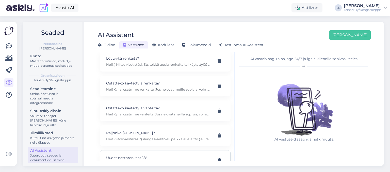
scroll to position [113, 0]
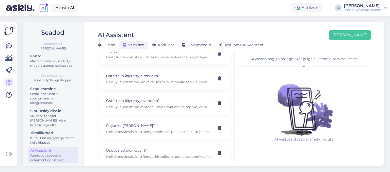
click at [240, 44] on span "Testi oma AI Assistent" at bounding box center [241, 45] width 45 height 5
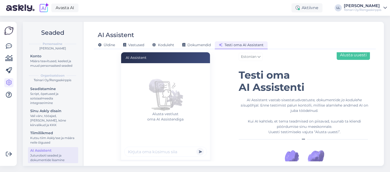
scroll to position [36, 0]
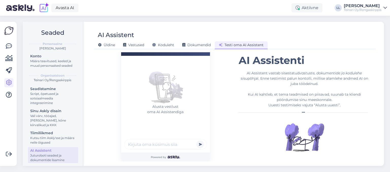
click at [162, 150] on input "text" at bounding box center [165, 144] width 83 height 10
type input "Moikka. LÖytyykö teiltä 18" nastarenkaita?"
click at [196, 141] on button "submit" at bounding box center [200, 145] width 8 height 8
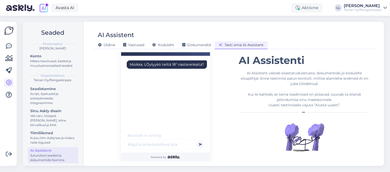
scroll to position [1, 0]
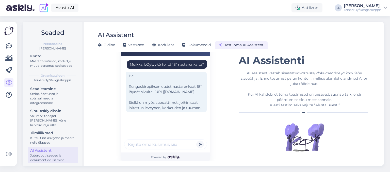
click at [156, 103] on div "Hei! Rengaskirppiksen uudet nastarenkaat 18" löydät sivulta: https://rengaskirp…" at bounding box center [166, 92] width 81 height 40
click at [165, 95] on div "Hei! Rengaskirppiksen uudet nastarenkaat 18" löydät sivulta: https://rengaskirp…" at bounding box center [166, 92] width 81 height 40
drag, startPoint x: 161, startPoint y: 93, endPoint x: 147, endPoint y: 93, distance: 14.0
click at [159, 93] on div "Hei! Rengaskirppiksen uudet nastarenkaat 18" löydät sivulta: https://rengaskirp…" at bounding box center [166, 92] width 81 height 40
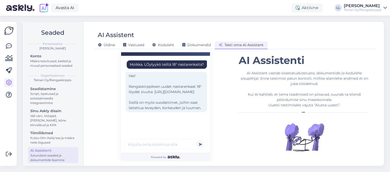
click at [147, 93] on div "Hei! Rengaskirppiksen uudet nastarenkaat 18" löydät sivulta: https://rengaskirp…" at bounding box center [166, 92] width 81 height 40
click at [149, 101] on div "Hei! Rengaskirppiksen uudet nastarenkaat 18" löydät sivulta: https://rengaskirp…" at bounding box center [166, 92] width 81 height 40
click at [159, 95] on div "Hei! Rengaskirppiksen uudet nastarenkaat 18" löydät sivulta: https://rengaskirp…" at bounding box center [166, 92] width 81 height 40
drag, startPoint x: 153, startPoint y: 91, endPoint x: 183, endPoint y: 110, distance: 36.1
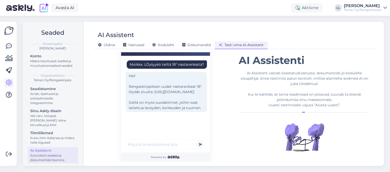
click at [183, 110] on div "Hei! Rengaskirppiksen uudet nastarenkaat 18" löydät sivulta: https://rengaskirp…" at bounding box center [166, 92] width 81 height 40
click at [177, 102] on div "Hei! Rengaskirppiksen uudet nastarenkaat 18" löydät sivulta: https://rengaskirp…" at bounding box center [166, 92] width 81 height 40
click at [162, 93] on div "Hei! Rengaskirppiksen uudet nastarenkaat 18" löydät sivulta: https://rengaskirp…" at bounding box center [166, 92] width 81 height 40
click at [153, 92] on div "Hei! Rengaskirppiksen uudet nastarenkaat 18" löydät sivulta: https://rengaskirp…" at bounding box center [166, 92] width 81 height 40
click at [155, 91] on div "Hei! Rengaskirppiksen uudet nastarenkaat 18" löydät sivulta: https://rengaskirp…" at bounding box center [166, 92] width 81 height 40
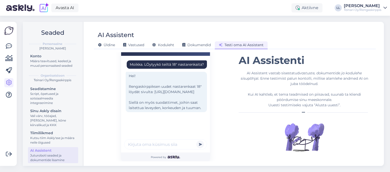
click at [165, 102] on div "Hei! Rengaskirppiksen uudet nastarenkaat 18" löydät sivulta: https://rengaskirp…" at bounding box center [166, 92] width 81 height 40
click at [157, 95] on div "Hei! Rengaskirppiksen uudet nastarenkaat 18" löydät sivulta: https://rengaskirp…" at bounding box center [166, 92] width 81 height 40
click at [147, 88] on div "Hei! Rengaskirppiksen uudet nastarenkaat 18" löydät sivulta: https://rengaskirp…" at bounding box center [166, 92] width 81 height 40
click at [158, 105] on div "Hei! Rengaskirppiksen uudet nastarenkaat 18" löydät sivulta: https://rengaskirp…" at bounding box center [166, 92] width 81 height 40
click at [157, 92] on div "Hei! Rengaskirppiksen uudet nastarenkaat 18" löydät sivulta: https://rengaskirp…" at bounding box center [166, 92] width 81 height 40
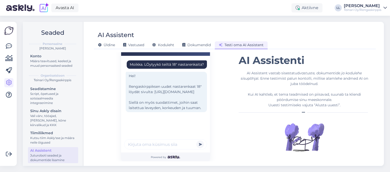
click at [158, 95] on div "Hei! Rengaskirppiksen uudet nastarenkaat 18" löydät sivulta: https://rengaskirp…" at bounding box center [166, 92] width 81 height 40
click at [152, 91] on div "Hei! Rengaskirppiksen uudet nastarenkaat 18" löydät sivulta: https://rengaskirp…" at bounding box center [166, 92] width 81 height 40
click at [153, 91] on div "Hei! Rengaskirppiksen uudet nastarenkaat 18" löydät sivulta: https://rengaskirp…" at bounding box center [166, 92] width 81 height 40
click at [152, 99] on div "Hei! Rengaskirppiksen uudet nastarenkaat 18" löydät sivulta: https://rengaskirp…" at bounding box center [166, 92] width 81 height 40
click at [154, 92] on div "Hei! Rengaskirppiksen uudet nastarenkaat 18" löydät sivulta: https://rengaskirp…" at bounding box center [166, 92] width 81 height 40
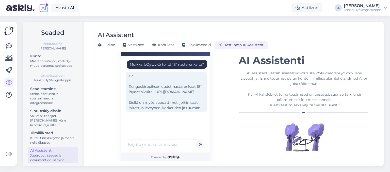
drag, startPoint x: 154, startPoint y: 92, endPoint x: 184, endPoint y: 108, distance: 34.5
click at [184, 108] on div "Hei! Rengaskirppiksen uudet nastarenkaat 18" löydät sivulta: https://rengaskirp…" at bounding box center [166, 92] width 81 height 40
copy div "https://rengaskirppis.fi/product-category/uudet-renkaat/uudet-nastarenkaat/uude…"
click at [162, 145] on input "text" at bounding box center [165, 144] width 83 height 10
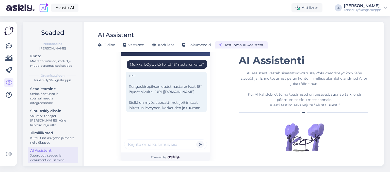
click at [162, 145] on input "text" at bounding box center [165, 144] width 83 height 10
type input "Kas saaks parema lingi, et avada?"
click at [196, 141] on button "submit" at bounding box center [200, 145] width 8 height 8
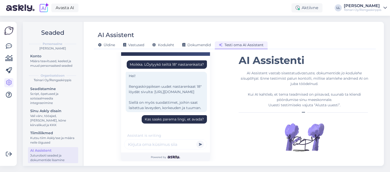
scroll to position [66, 0]
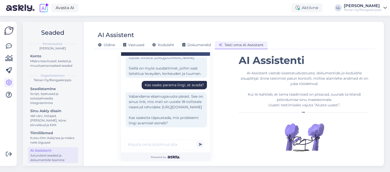
click at [169, 104] on div "Vabandame ebamugavuste pärast. See on ainus link, mis meil on uutele 18-tollist…" at bounding box center [166, 109] width 81 height 35
click at [10, 59] on icon at bounding box center [8, 58] width 7 height 6
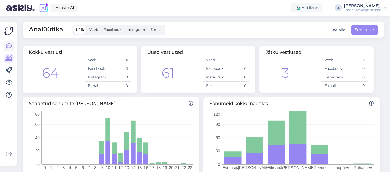
click at [9, 47] on icon at bounding box center [9, 46] width 6 height 6
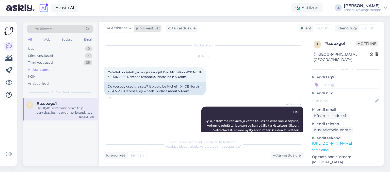
click at [120, 28] on span "AI Assistent" at bounding box center [116, 28] width 21 height 6
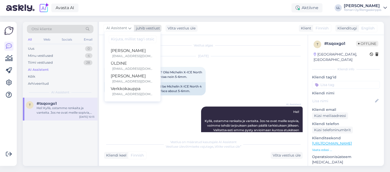
click at [119, 29] on span "AI Assistent" at bounding box center [116, 28] width 21 height 6
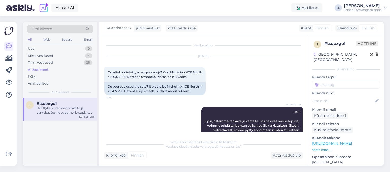
click at [154, 116] on div "AI Assistent Hei! Kyllä, ostamme renkaita ja vanteita. Jos ne ovat meille sopiv…" at bounding box center [203, 128] width 199 height 54
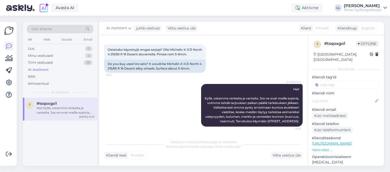
click at [144, 110] on div "AI Assistent Hei! Kyllä, ostamme renkaita ja vanteita. Jos ne ovat meille sopiv…" at bounding box center [203, 105] width 199 height 54
click at [198, 104] on icon at bounding box center [198, 105] width 1 height 3
click at [174, 96] on div "AI Assistent Hei! Kyllä, ostamme renkaita ja vanteita. Jos ne ovat meille sopiv…" at bounding box center [203, 105] width 199 height 54
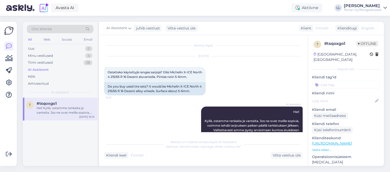
click at [366, 28] on span "English" at bounding box center [367, 28] width 13 height 5
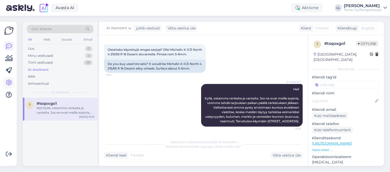
click at [9, 82] on icon at bounding box center [9, 83] width 6 height 6
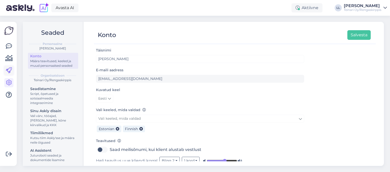
click at [9, 70] on icon at bounding box center [9, 71] width 6 height 6
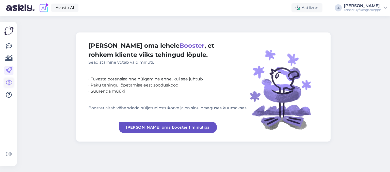
click at [12, 83] on link at bounding box center [8, 82] width 9 height 9
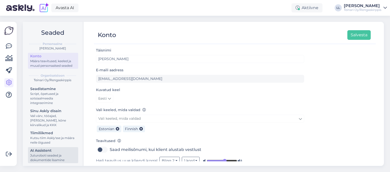
click at [47, 151] on div "AI Assistent" at bounding box center [53, 150] width 46 height 5
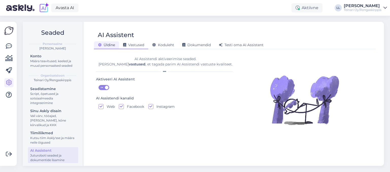
click at [132, 43] on span "Vastused" at bounding box center [133, 45] width 21 height 5
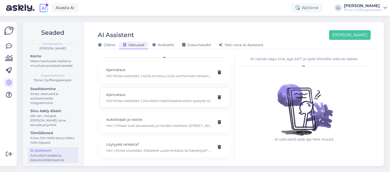
scroll to position [29, 0]
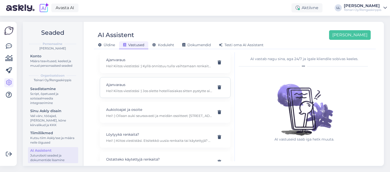
click at [136, 88] on div "Ajanvaraus Hei! Kiitos viestistäsi :) Jos olette hotelliasiakas sitten pystytte…" at bounding box center [165, 87] width 131 height 21
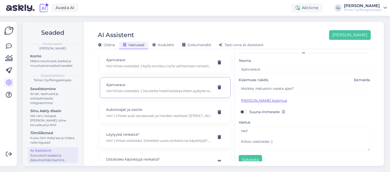
scroll to position [20, 0]
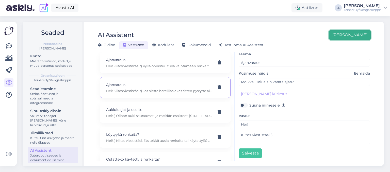
click at [360, 37] on button "[PERSON_NAME]" at bounding box center [350, 35] width 42 height 10
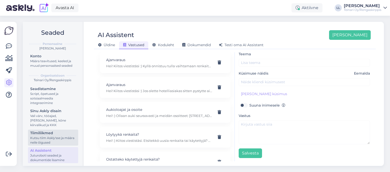
click at [42, 135] on div "Tiimiliikmed" at bounding box center [53, 133] width 46 height 5
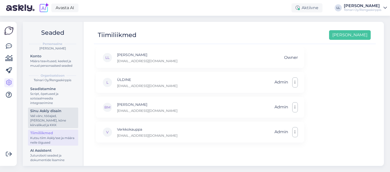
click at [44, 121] on div "Vali värv, tööajad, [PERSON_NAME], kõne kiirvalikud ja KKK" at bounding box center [53, 121] width 46 height 14
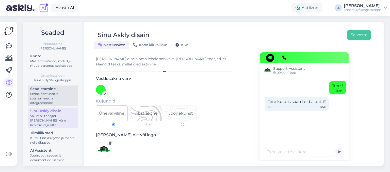
click at [48, 91] on div "Seadistamine" at bounding box center [53, 88] width 46 height 5
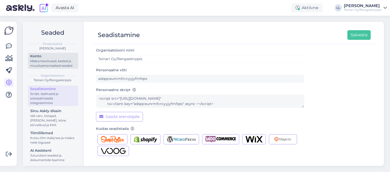
click at [43, 64] on div "Määra teavitused, keeled ja muud personaalsed seaded" at bounding box center [53, 63] width 46 height 9
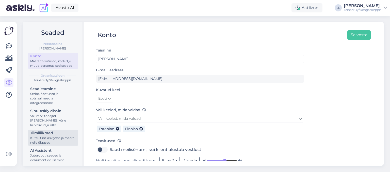
click at [43, 137] on div "Kutsu tiim Askly'sse ja määra neile õigused" at bounding box center [53, 140] width 46 height 9
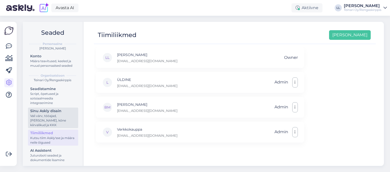
click at [45, 121] on div "Vali värv, tööajad, [PERSON_NAME], kõne kiirvalikud ja KKK" at bounding box center [53, 121] width 46 height 14
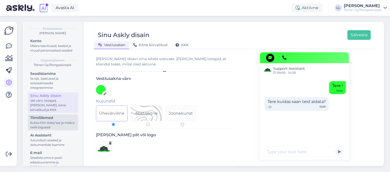
scroll to position [25, 0]
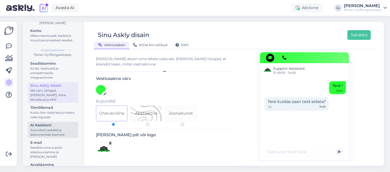
click at [45, 125] on div "AI Assistent" at bounding box center [53, 125] width 46 height 5
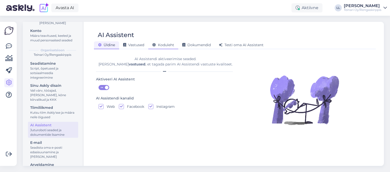
click at [167, 47] on span "Koduleht" at bounding box center [163, 45] width 22 height 5
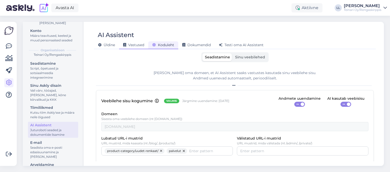
click at [133, 44] on span "Vastused" at bounding box center [133, 45] width 21 height 5
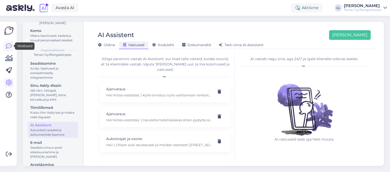
click at [8, 47] on icon at bounding box center [9, 46] width 6 height 6
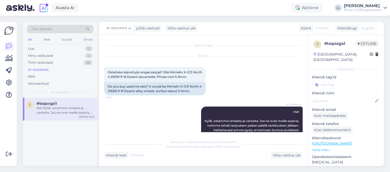
scroll to position [27, 0]
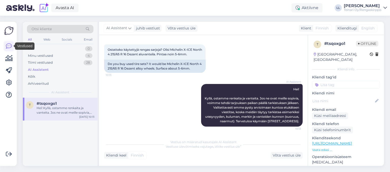
click at [9, 44] on icon at bounding box center [9, 46] width 6 height 6
click at [7, 60] on icon at bounding box center [8, 58] width 7 height 6
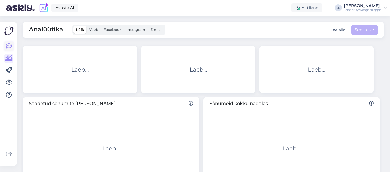
click at [7, 45] on icon at bounding box center [9, 46] width 6 height 6
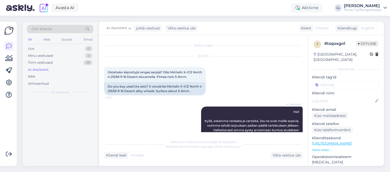
scroll to position [27, 0]
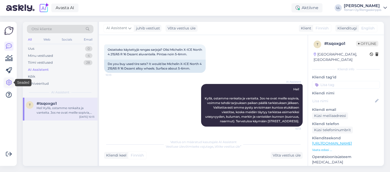
click at [11, 85] on icon at bounding box center [9, 83] width 6 height 6
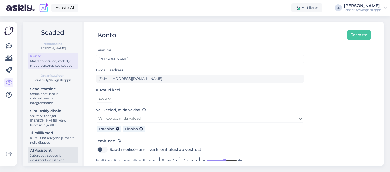
click at [46, 148] on div "AI Assistent" at bounding box center [53, 150] width 46 height 5
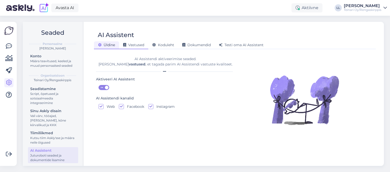
click at [127, 45] on span "Vastused" at bounding box center [133, 45] width 21 height 5
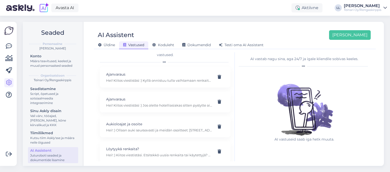
scroll to position [29, 0]
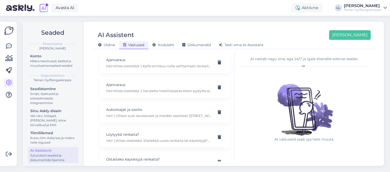
click at [273, 94] on img at bounding box center [304, 104] width 66 height 66
click at [7, 42] on link at bounding box center [8, 46] width 9 height 9
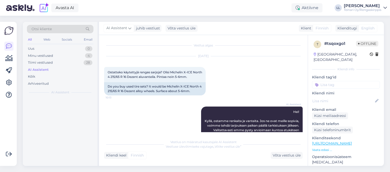
scroll to position [27, 0]
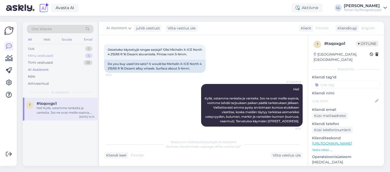
click at [35, 59] on div "Minu vestlused 4" at bounding box center [60, 55] width 67 height 7
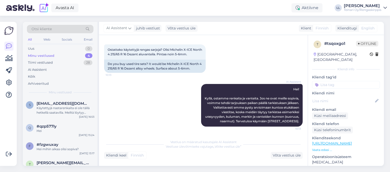
click at [40, 54] on div "Minu vestlused" at bounding box center [41, 55] width 26 height 5
click at [37, 49] on div "Uus 0" at bounding box center [60, 48] width 67 height 7
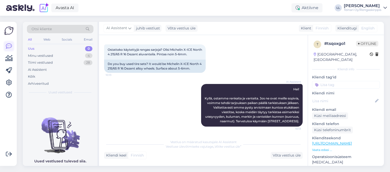
click at [11, 48] on icon at bounding box center [9, 46] width 6 height 6
click at [150, 106] on div "AI Assistent Hei! Kyllä, ostamme renkaita ja vanteita. Jos ne ovat meille sopiv…" at bounding box center [203, 105] width 199 height 54
